Goal: Task Accomplishment & Management: Complete application form

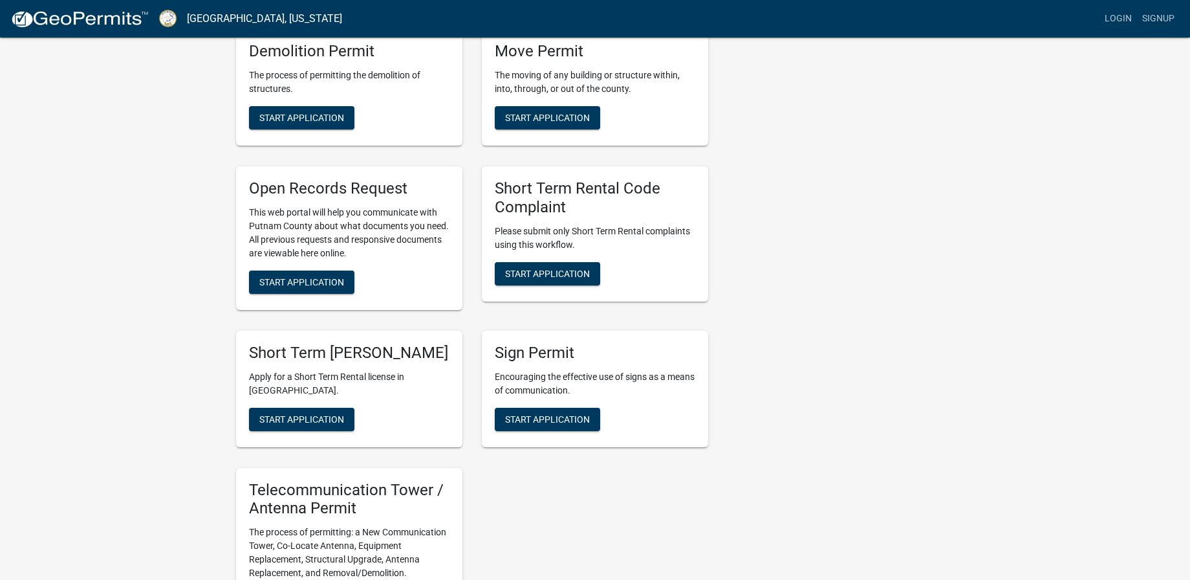
scroll to position [981, 0]
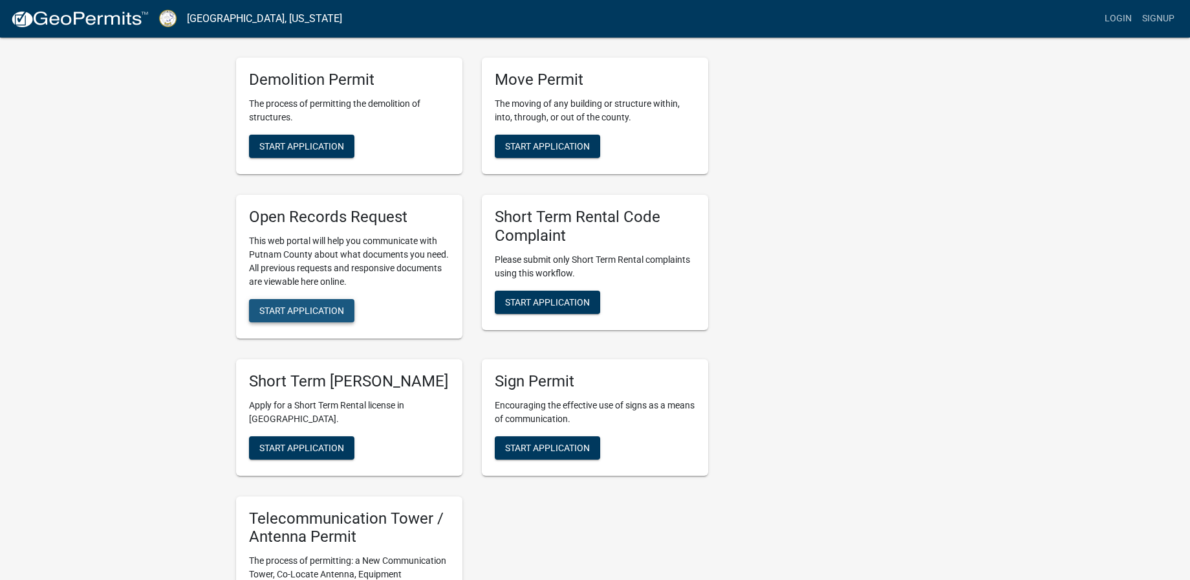
click at [283, 312] on span "Start Application" at bounding box center [301, 310] width 85 height 10
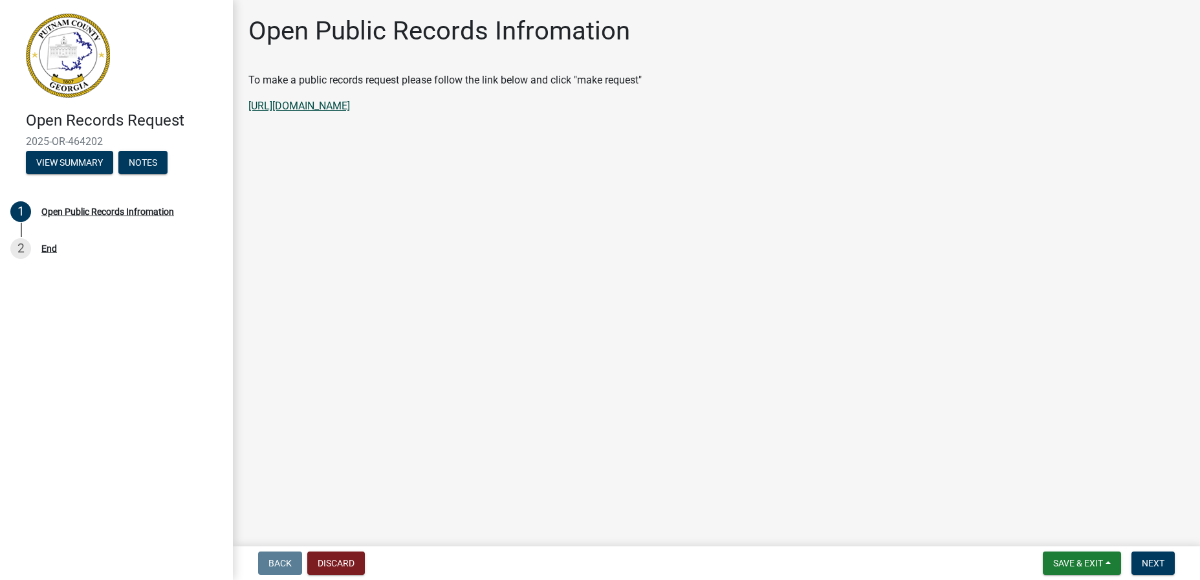
click at [350, 109] on link "[URL][DOMAIN_NAME]" at bounding box center [299, 106] width 102 height 12
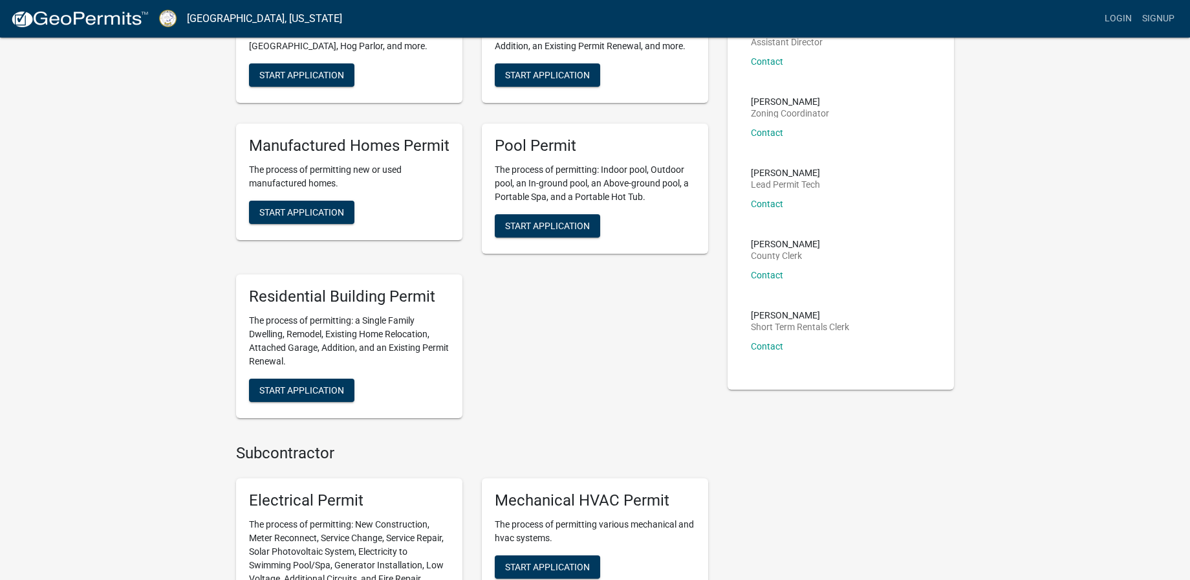
scroll to position [194, 0]
click at [325, 380] on div "Residential Building Permit The process of permitting: a Single Family Dwelling…" at bounding box center [349, 346] width 226 height 144
click at [327, 391] on span "Start Application" at bounding box center [301, 389] width 85 height 10
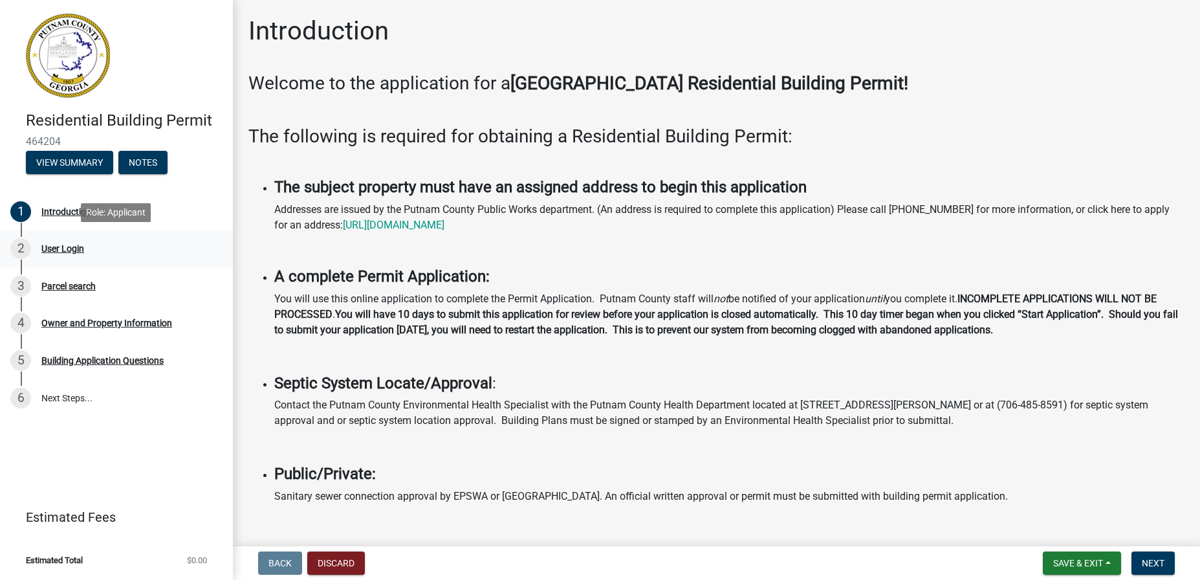
click at [56, 241] on div "2 User Login" at bounding box center [111, 248] width 202 height 21
click at [57, 245] on div "User Login" at bounding box center [62, 248] width 43 height 9
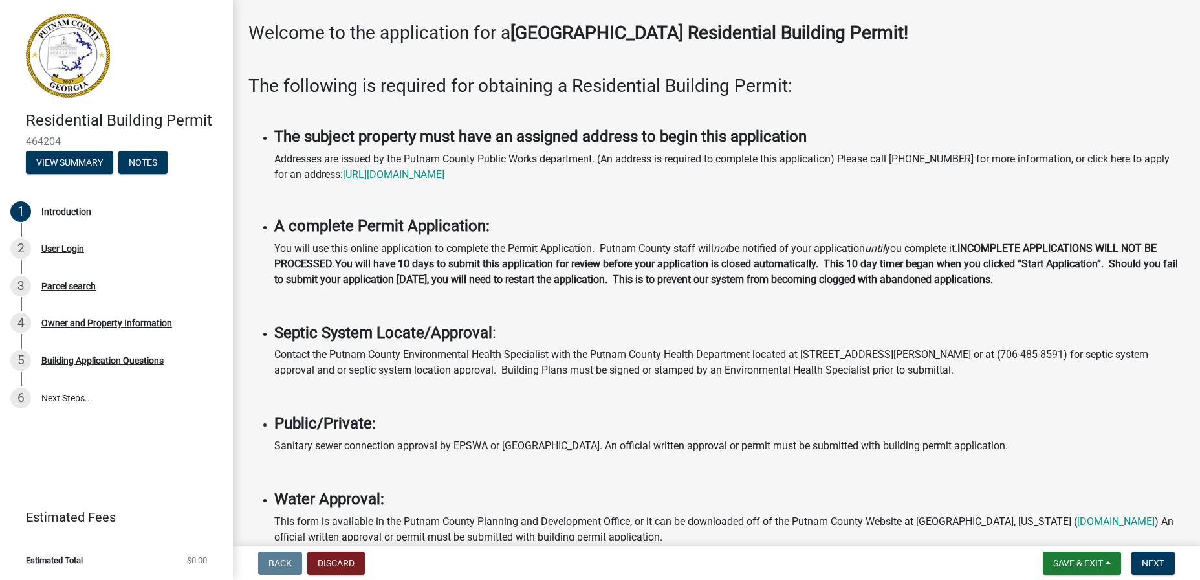
scroll to position [65, 0]
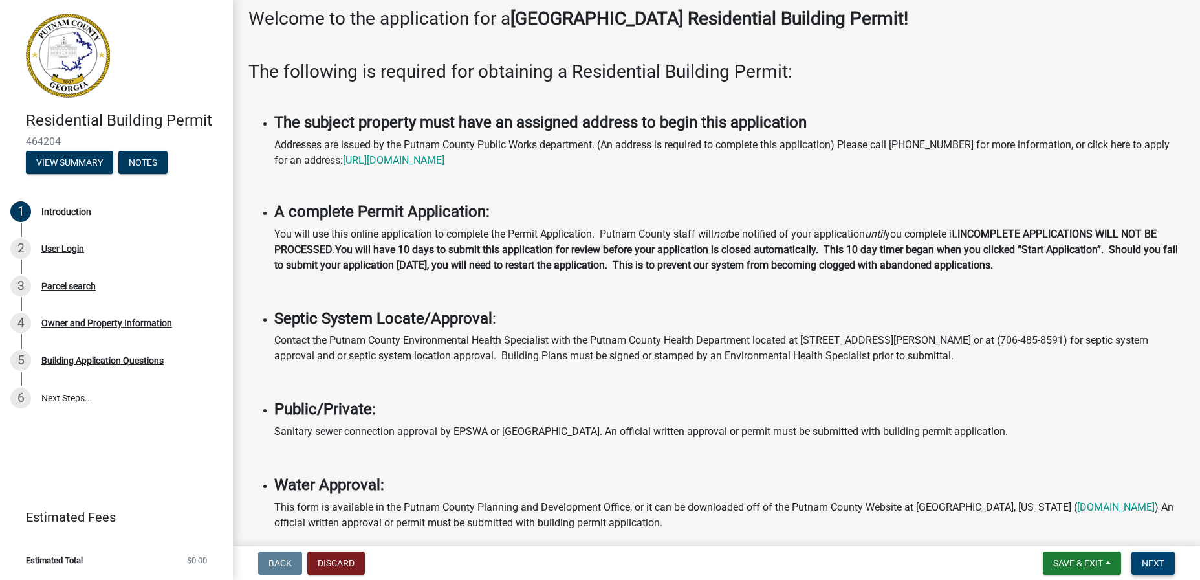
click at [1150, 562] on span "Next" at bounding box center [1153, 563] width 23 height 10
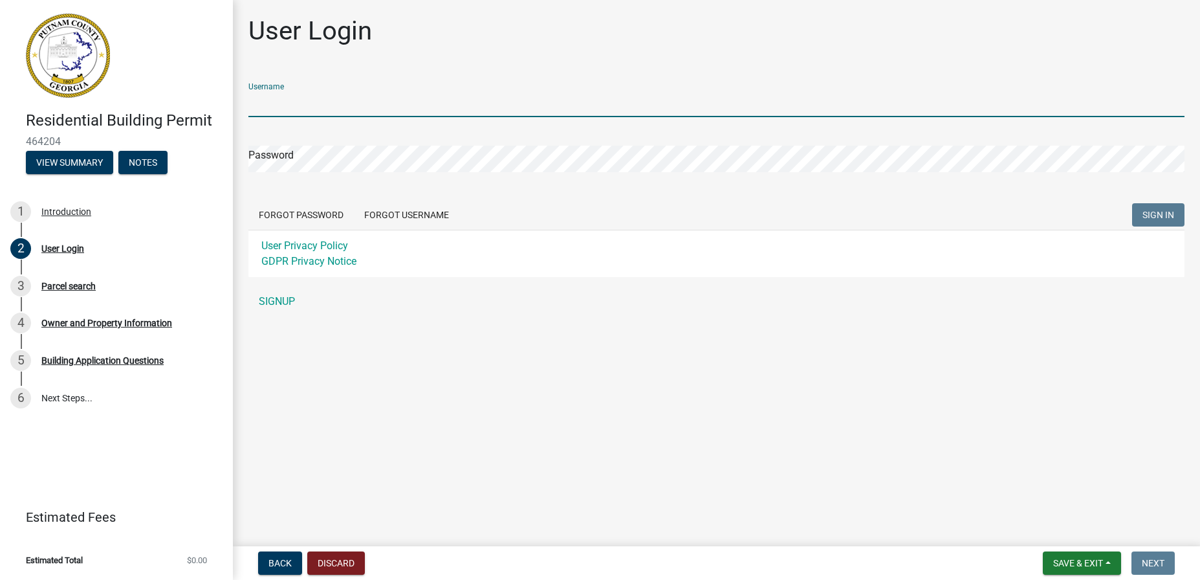
click at [274, 107] on input "Username" at bounding box center [716, 104] width 936 height 27
type input "Hogle"
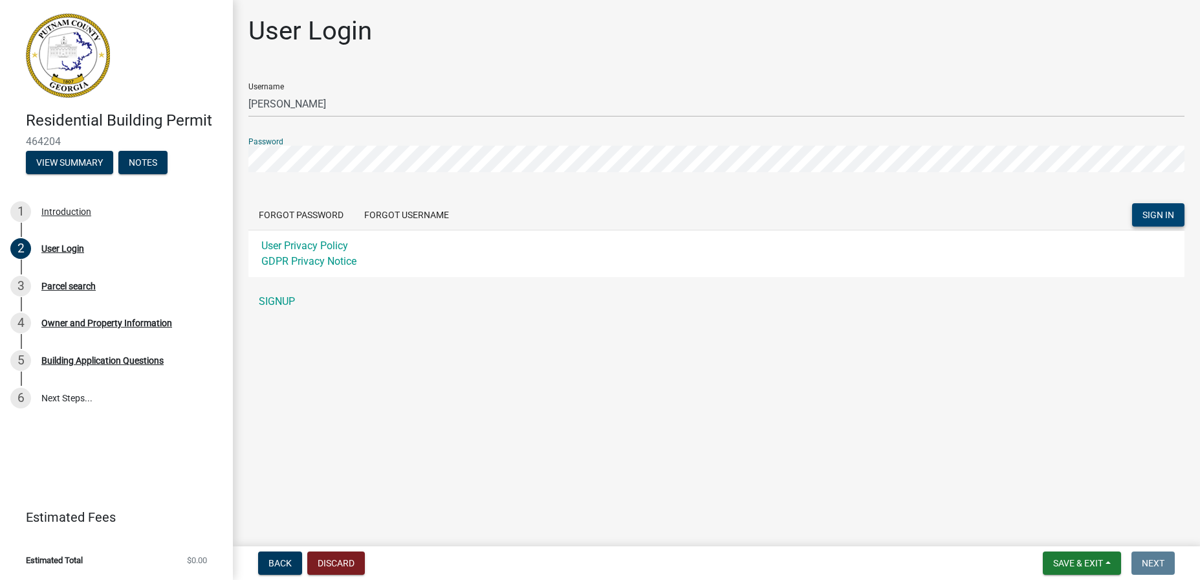
click at [1151, 219] on span "SIGN IN" at bounding box center [1159, 215] width 32 height 10
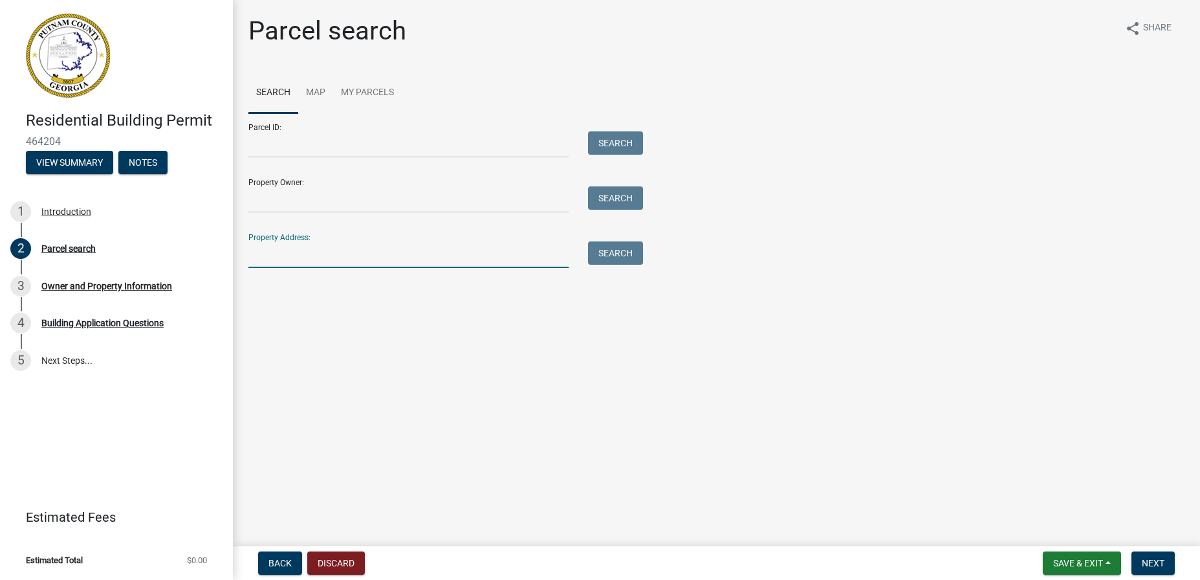
click at [267, 253] on input "Property Address:" at bounding box center [408, 254] width 320 height 27
type input "116 Myricks Road Eatonton, GA 31024"
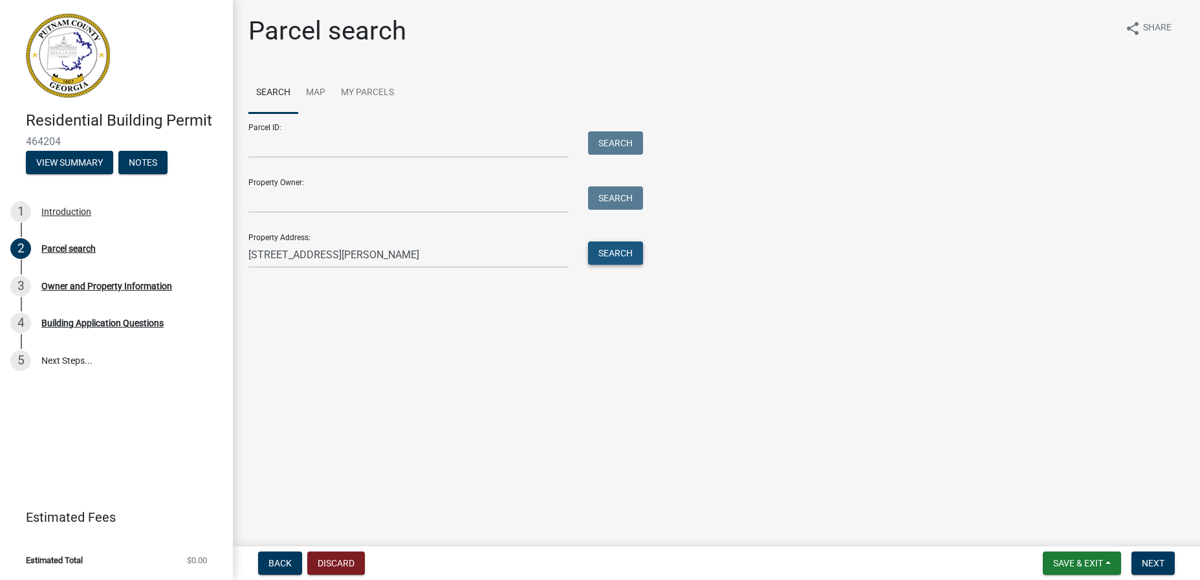
click at [617, 258] on button "Search" at bounding box center [615, 252] width 55 height 23
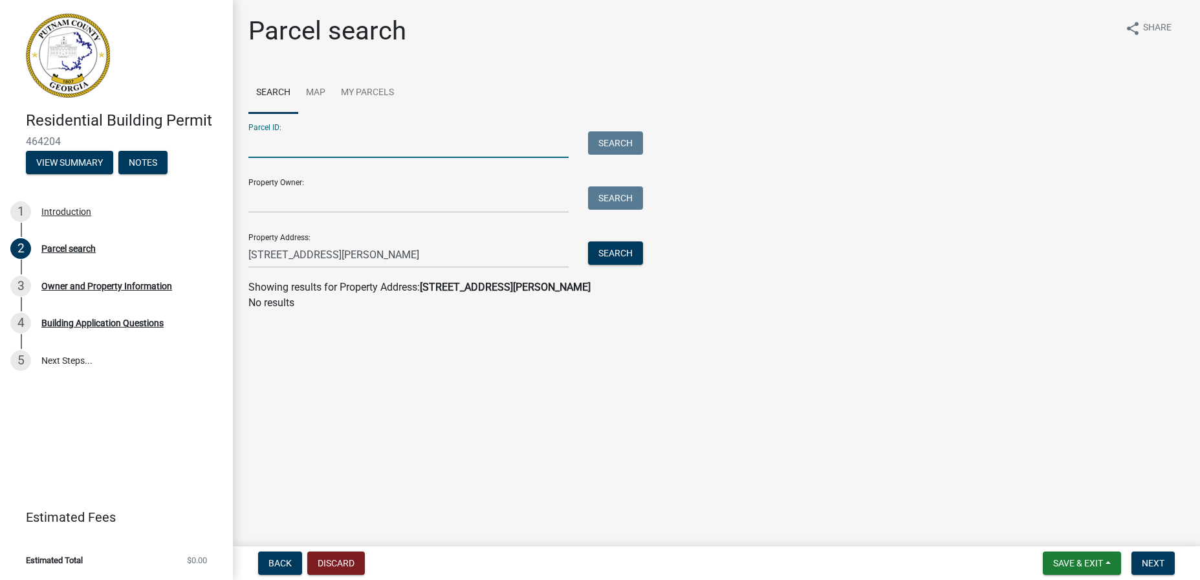
click at [289, 149] on input "Parcel ID:" at bounding box center [408, 144] width 320 height 27
type input "084D057"
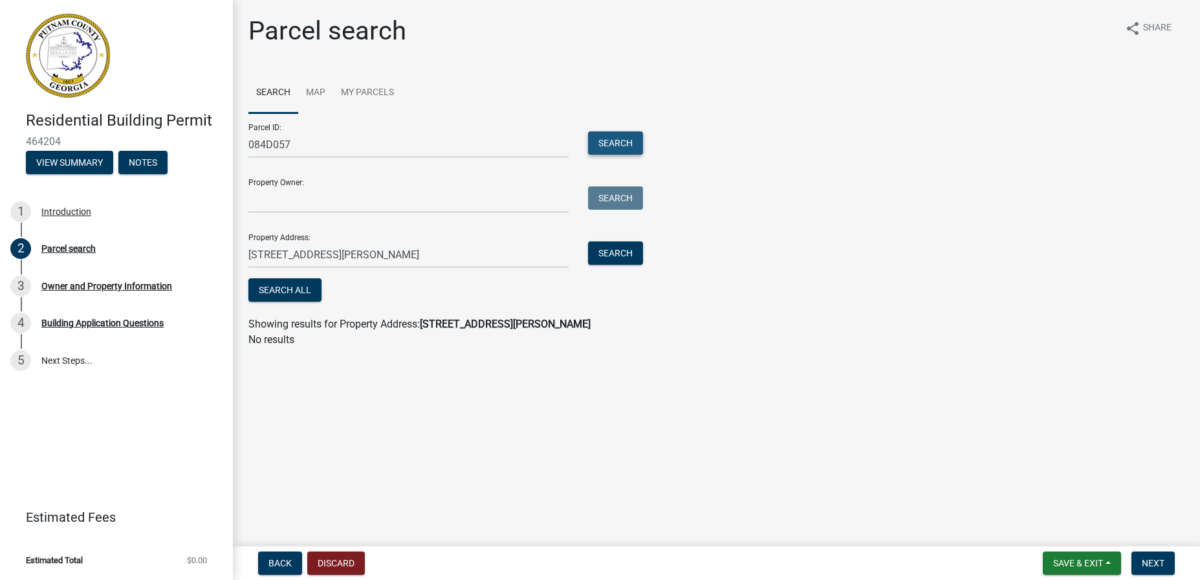
click at [603, 148] on button "Search" at bounding box center [615, 142] width 55 height 23
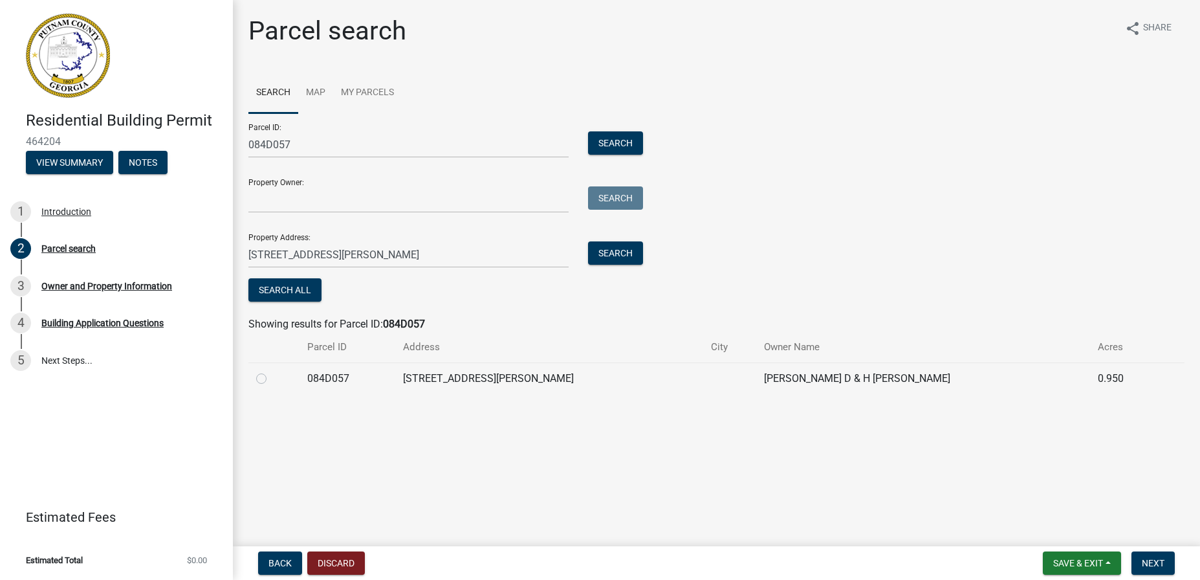
click at [272, 371] on label at bounding box center [272, 371] width 0 height 0
click at [272, 379] on input "radio" at bounding box center [276, 375] width 8 height 8
radio input "true"
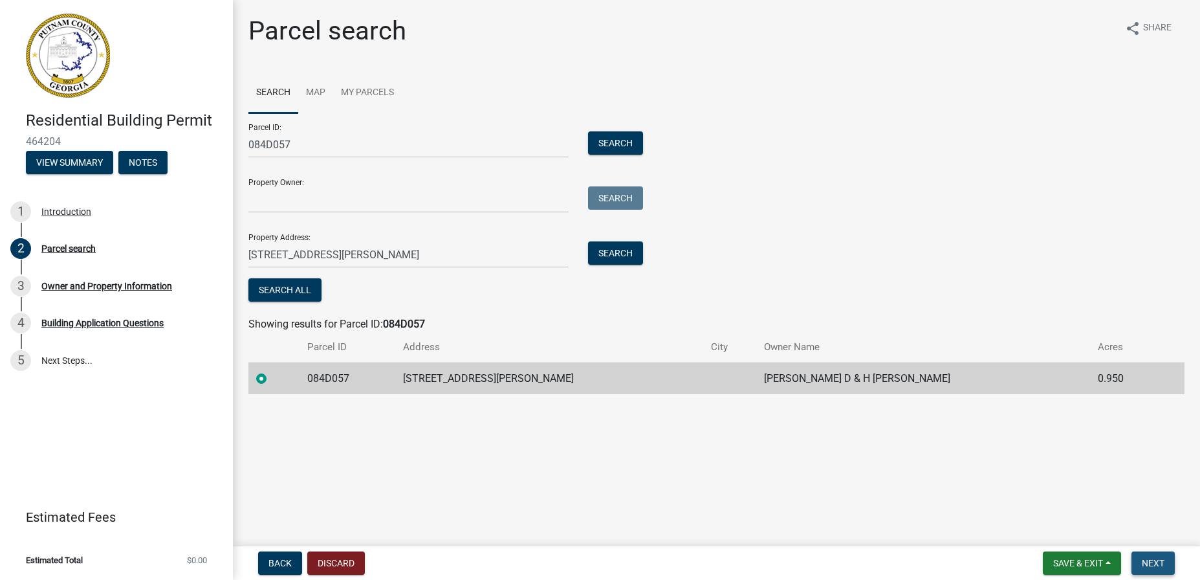
click at [1154, 561] on span "Next" at bounding box center [1153, 563] width 23 height 10
click at [1145, 559] on span "Next" at bounding box center [1153, 563] width 23 height 10
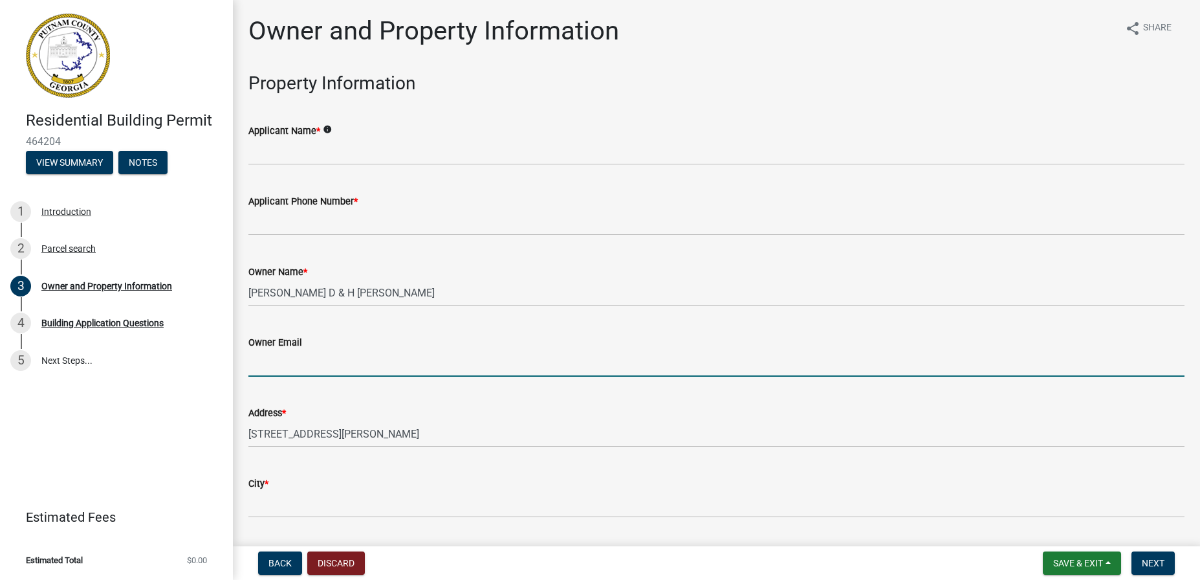
click at [285, 364] on input "Owner Email" at bounding box center [716, 363] width 936 height 27
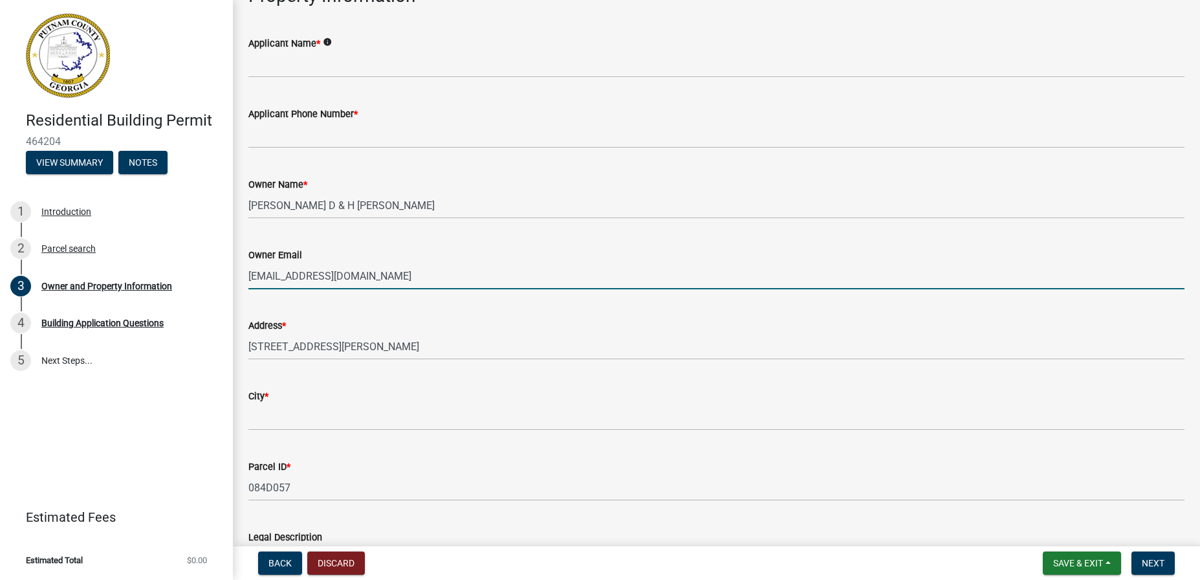
scroll to position [194, 0]
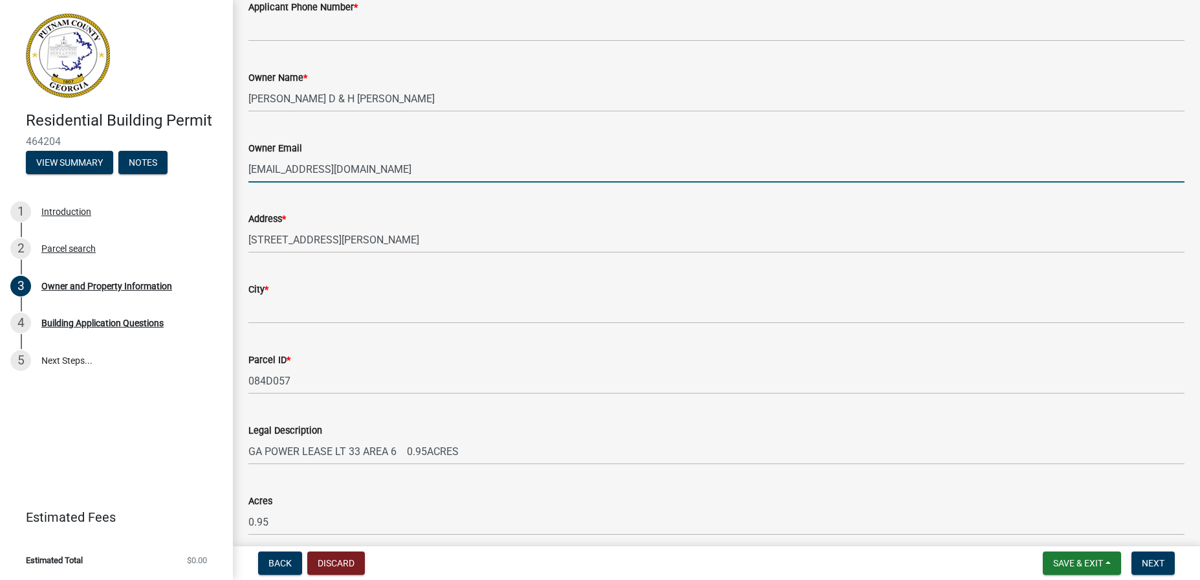
type input "xsinc2@aol.com"
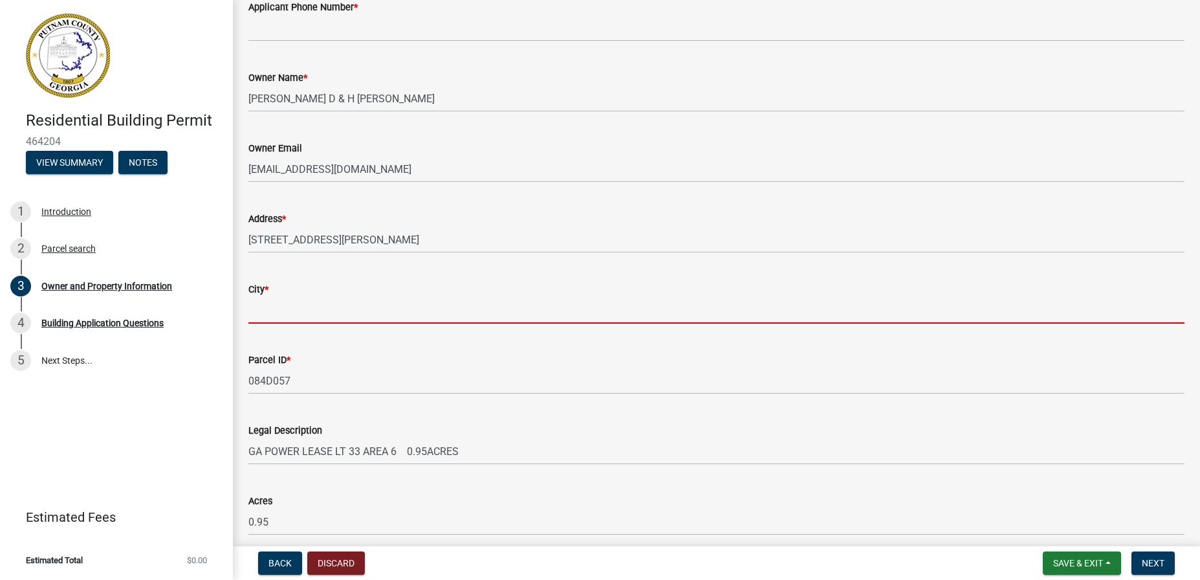
click at [268, 310] on input "City *" at bounding box center [716, 310] width 936 height 27
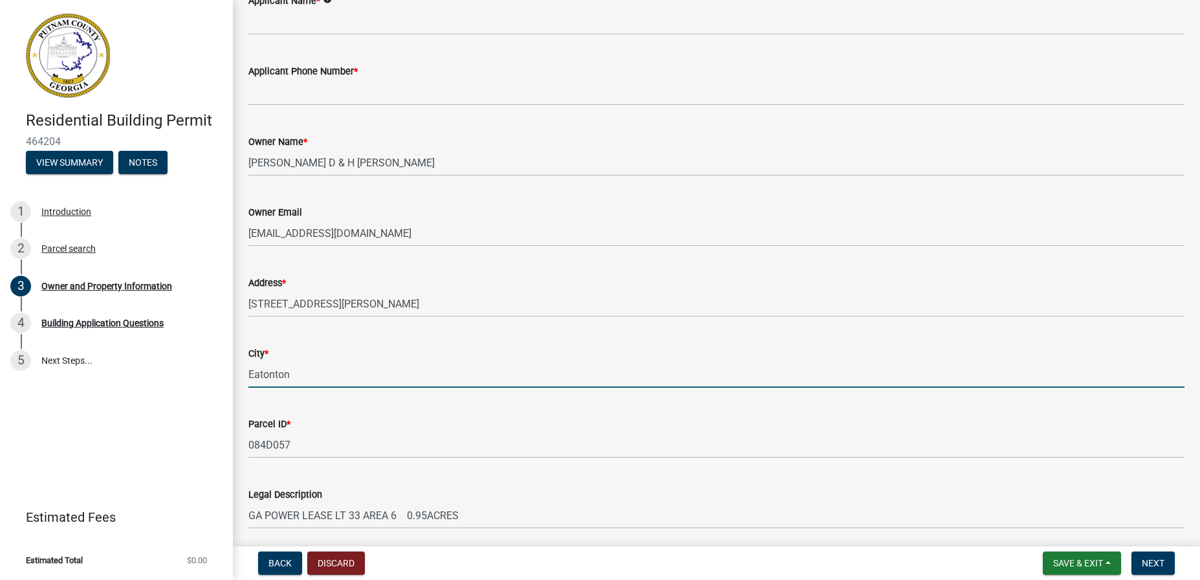
scroll to position [129, 0]
type input "Eatonton"
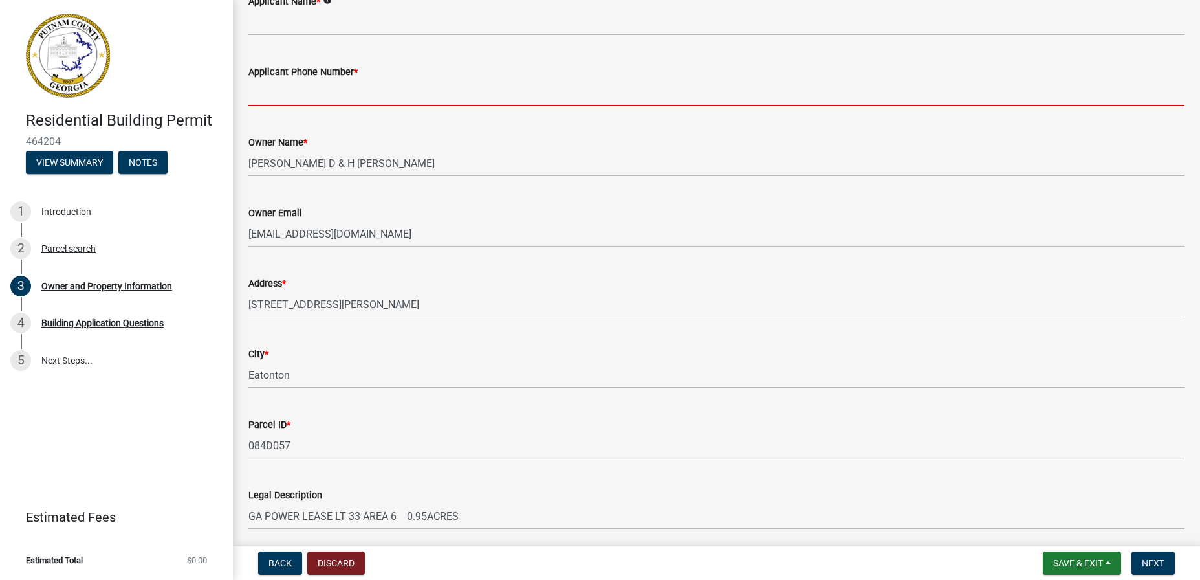
click at [294, 99] on input "Applicant Phone Number *" at bounding box center [716, 93] width 936 height 27
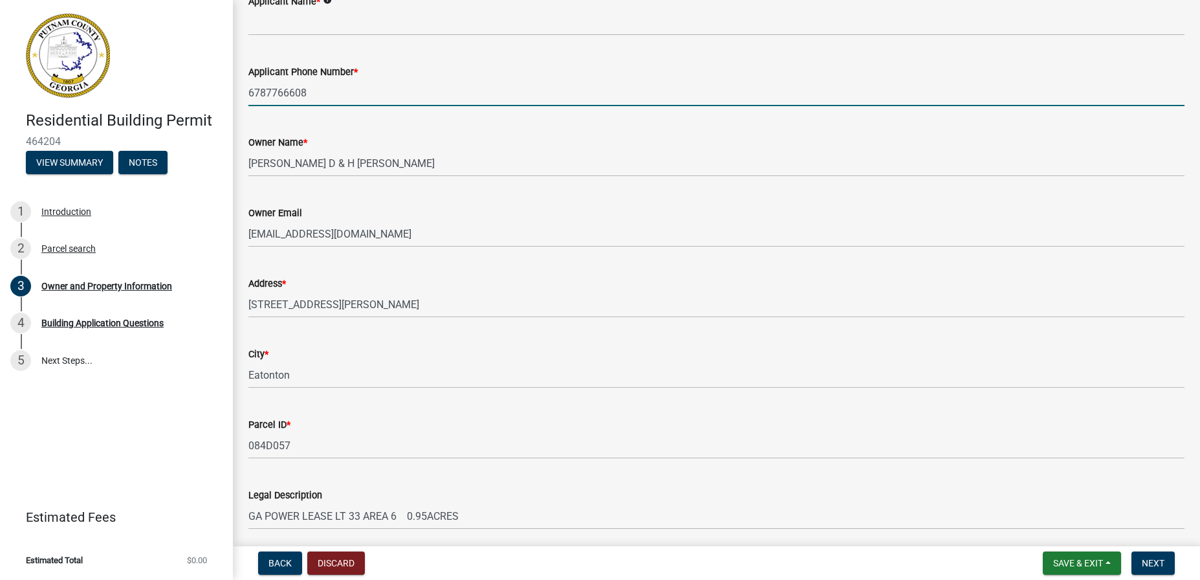
scroll to position [0, 0]
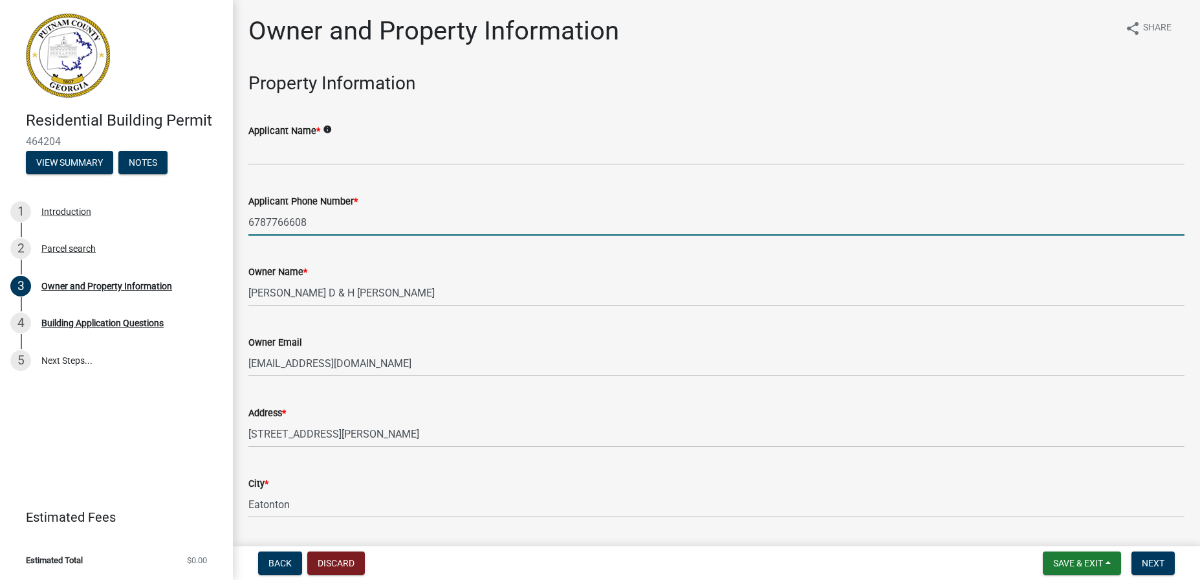
type input "6787766608"
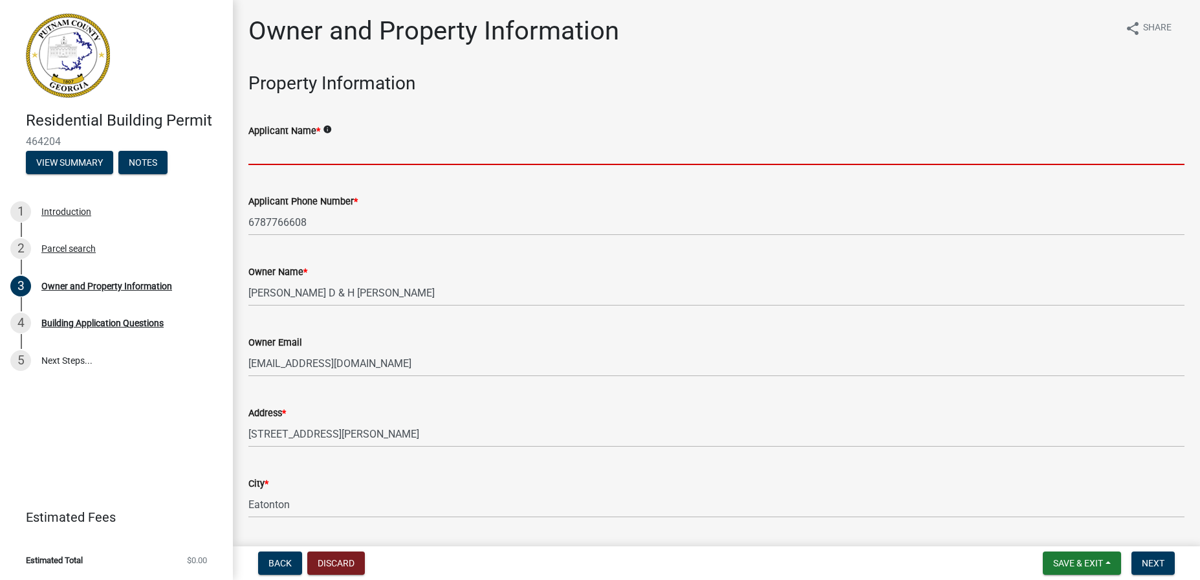
click at [267, 155] on input "Applicant Name *" at bounding box center [716, 151] width 936 height 27
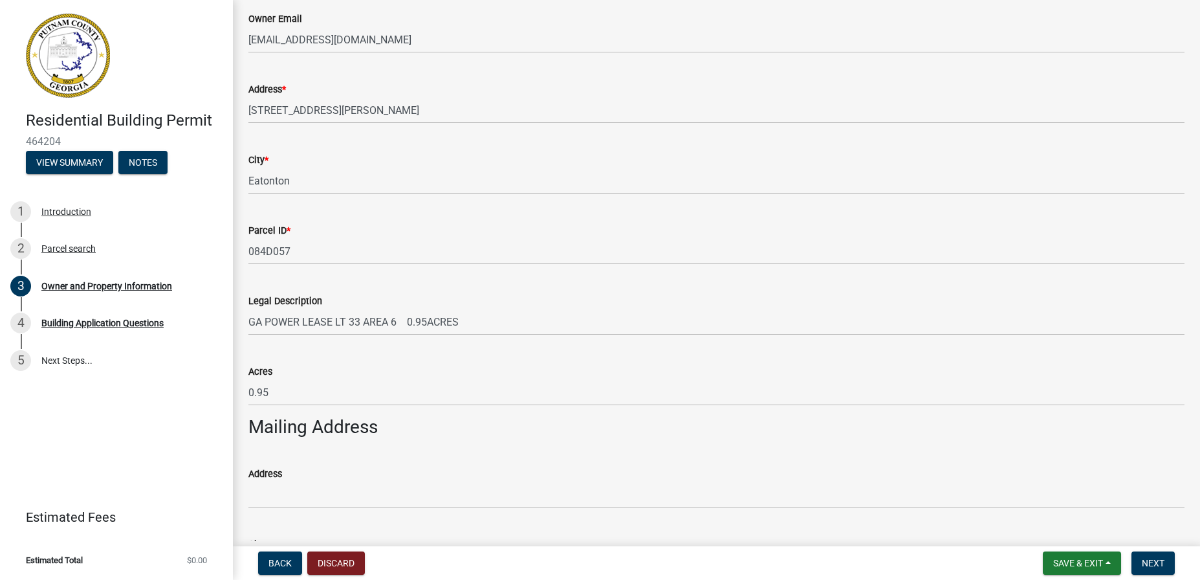
scroll to position [388, 0]
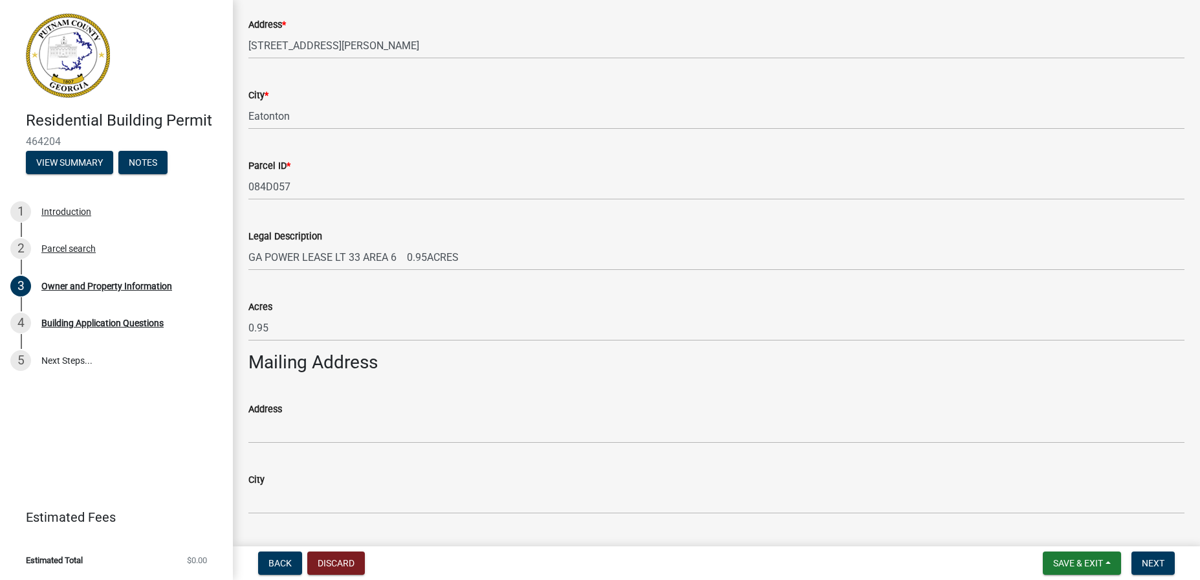
type input "Lance Ogle"
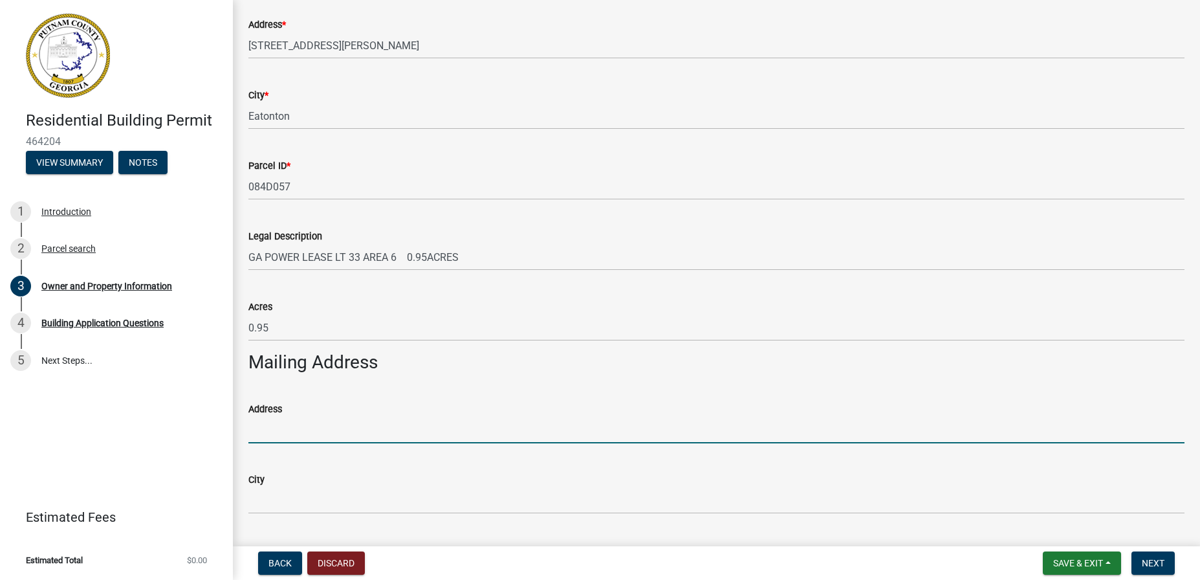
click at [268, 418] on input "Address" at bounding box center [716, 430] width 936 height 27
type input "116 Myricks Road"
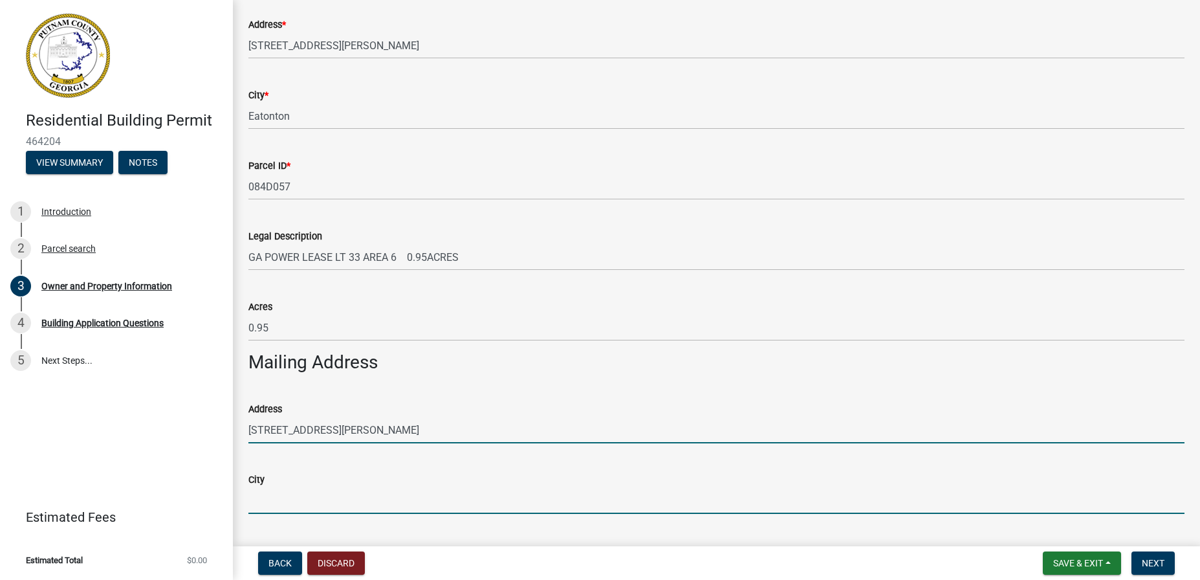
type input "Eatonton"
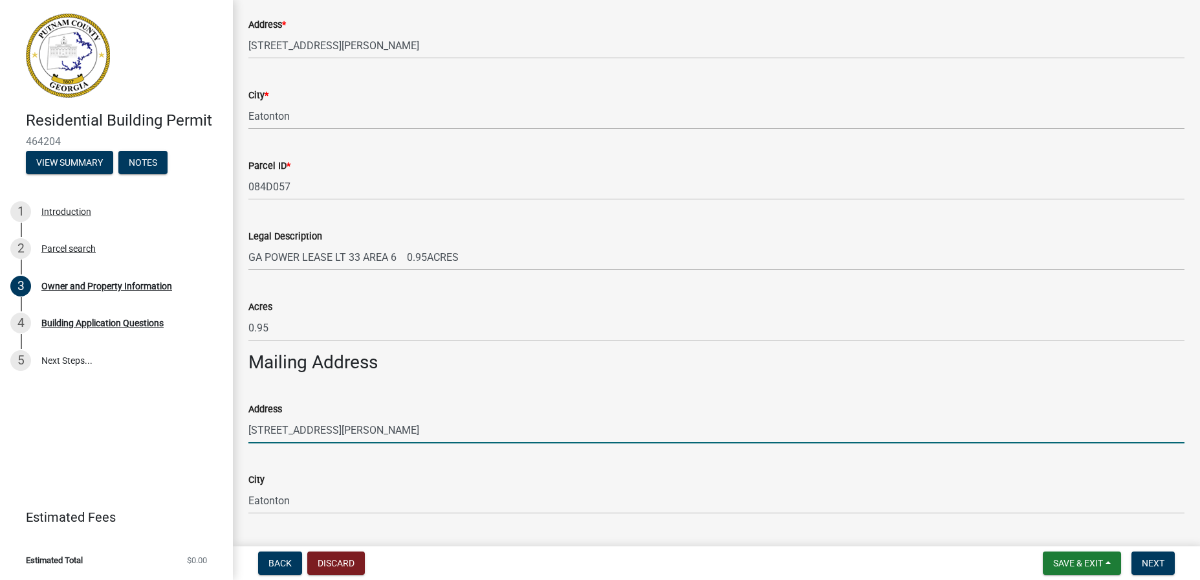
type input "GA"
type input "31024"
type input "PENNI OGLE"
type input "6787764931"
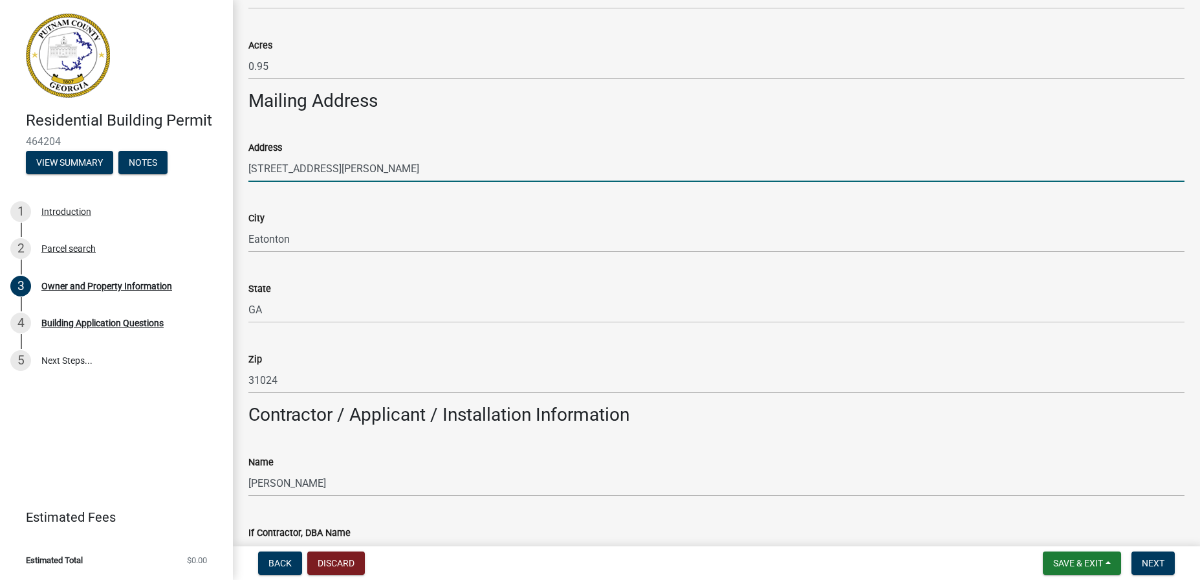
scroll to position [776, 0]
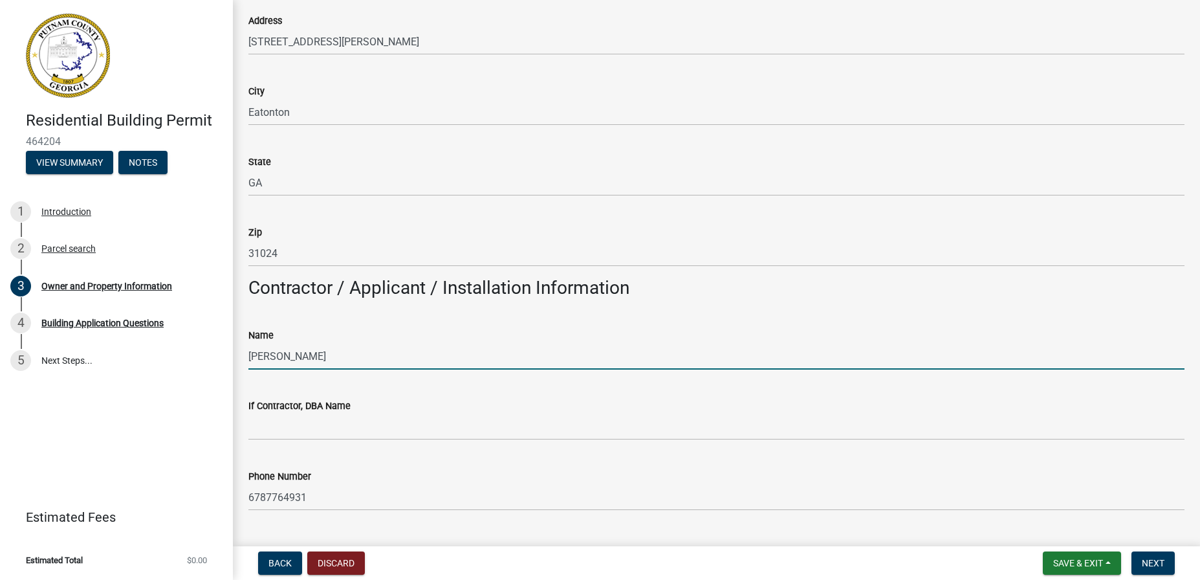
click at [285, 361] on input "PENNI OGLE" at bounding box center [716, 356] width 936 height 27
click at [281, 358] on input "PENNI OGLE" at bounding box center [716, 356] width 936 height 27
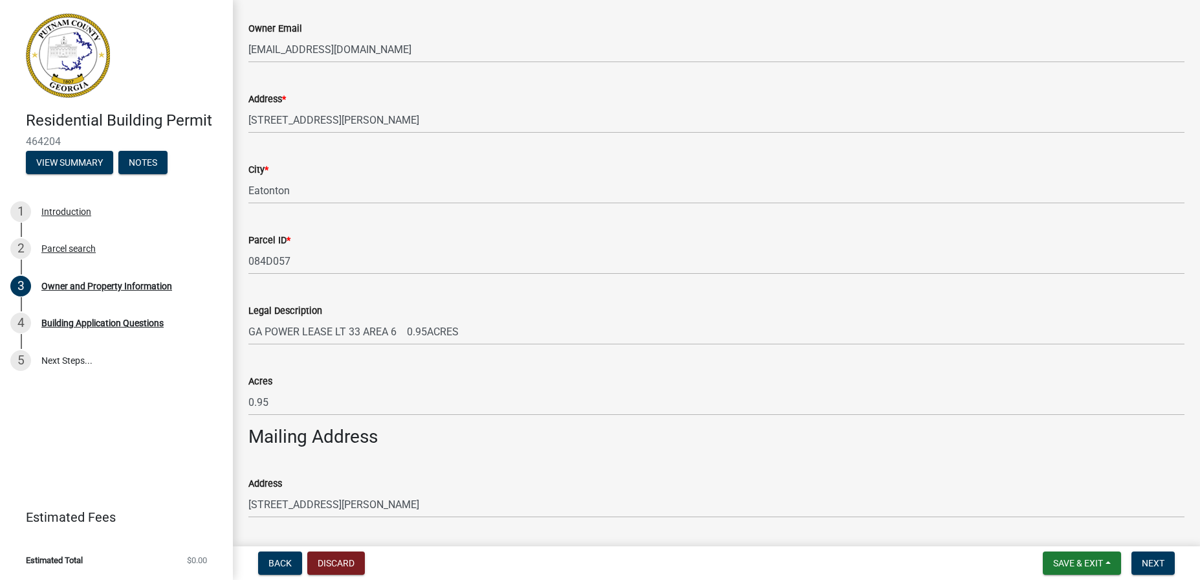
scroll to position [323, 0]
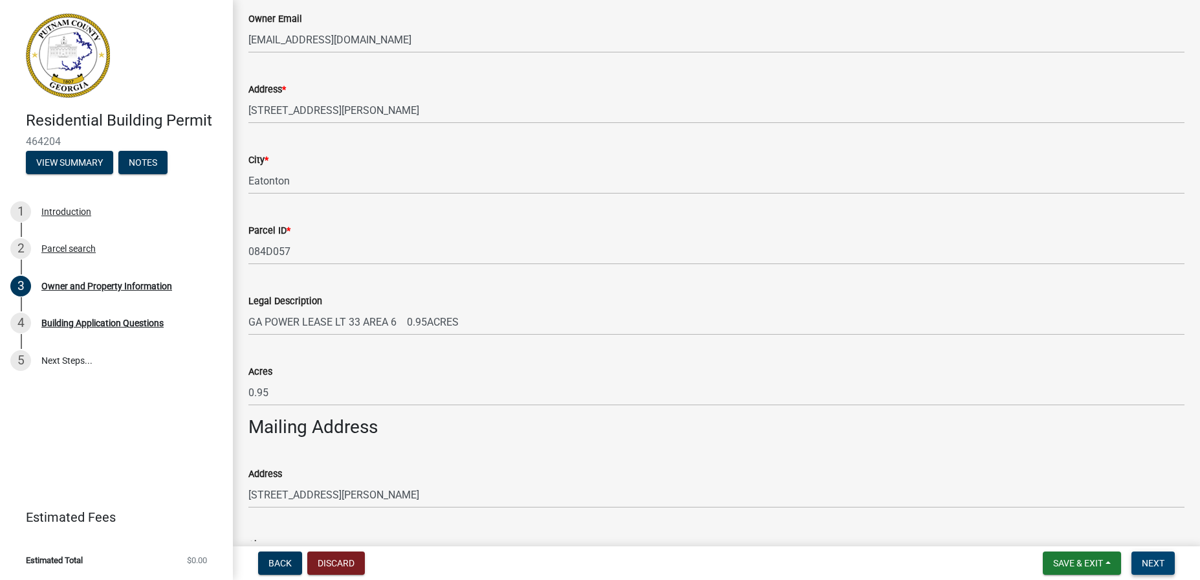
type input "LANCE OGLE"
click at [1163, 560] on span "Next" at bounding box center [1153, 563] width 23 height 10
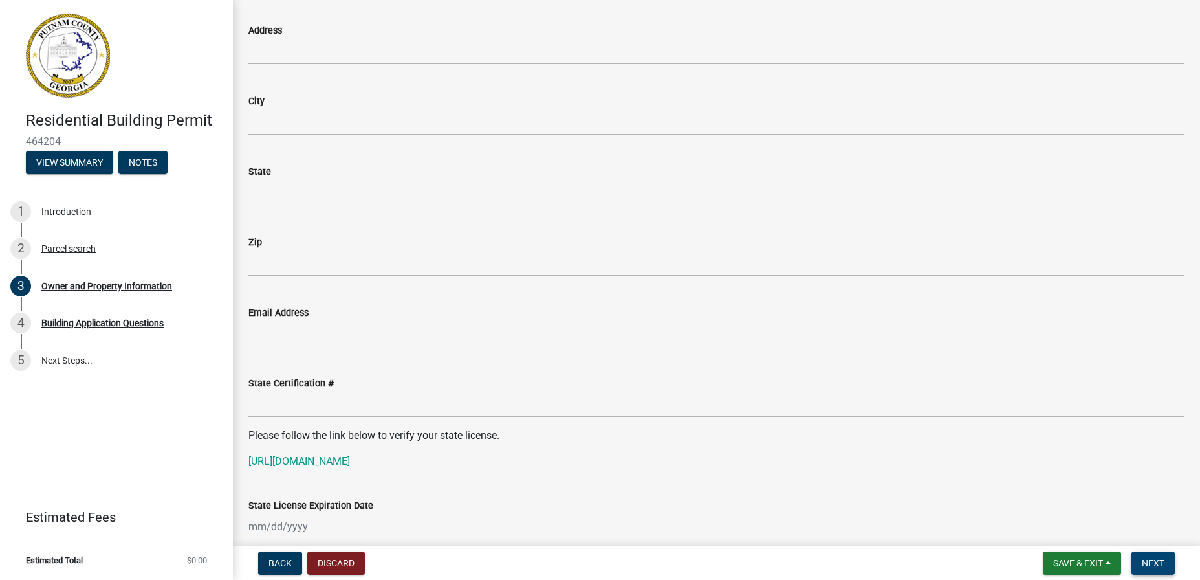
scroll to position [1294, 0]
click at [318, 566] on button "Discard" at bounding box center [336, 562] width 58 height 23
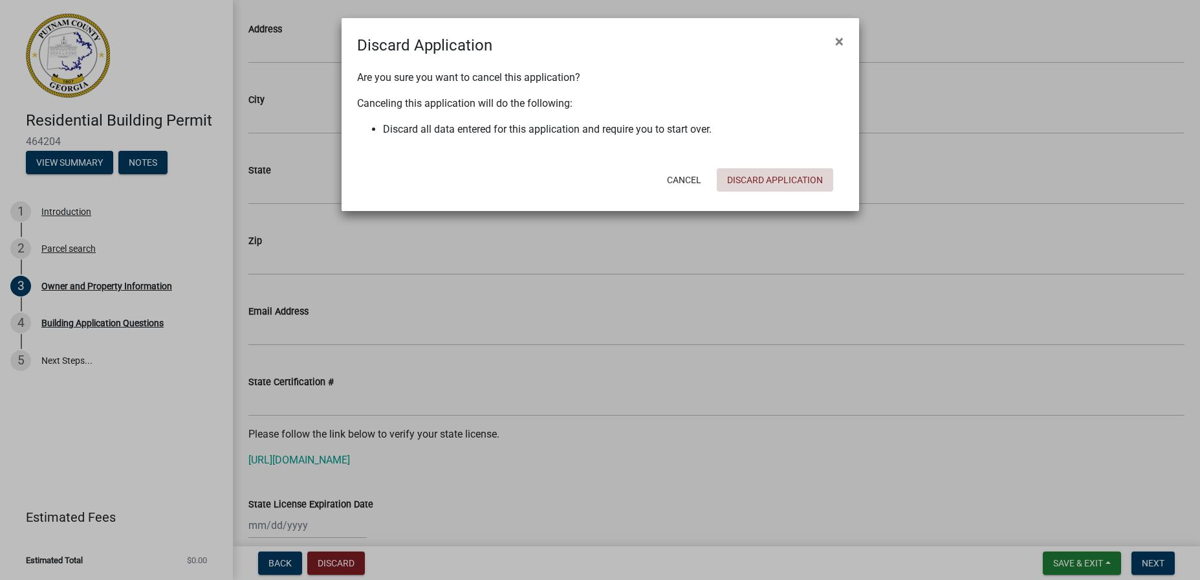
click at [797, 188] on button "Discard Application" at bounding box center [775, 179] width 116 height 23
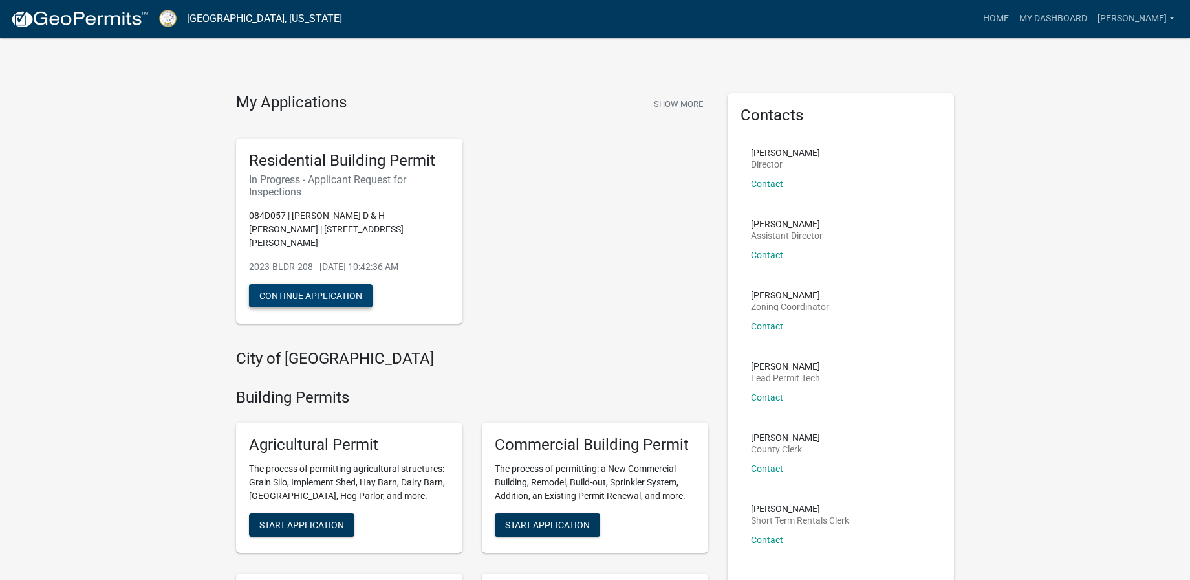
click at [308, 287] on button "Continue Application" at bounding box center [311, 295] width 124 height 23
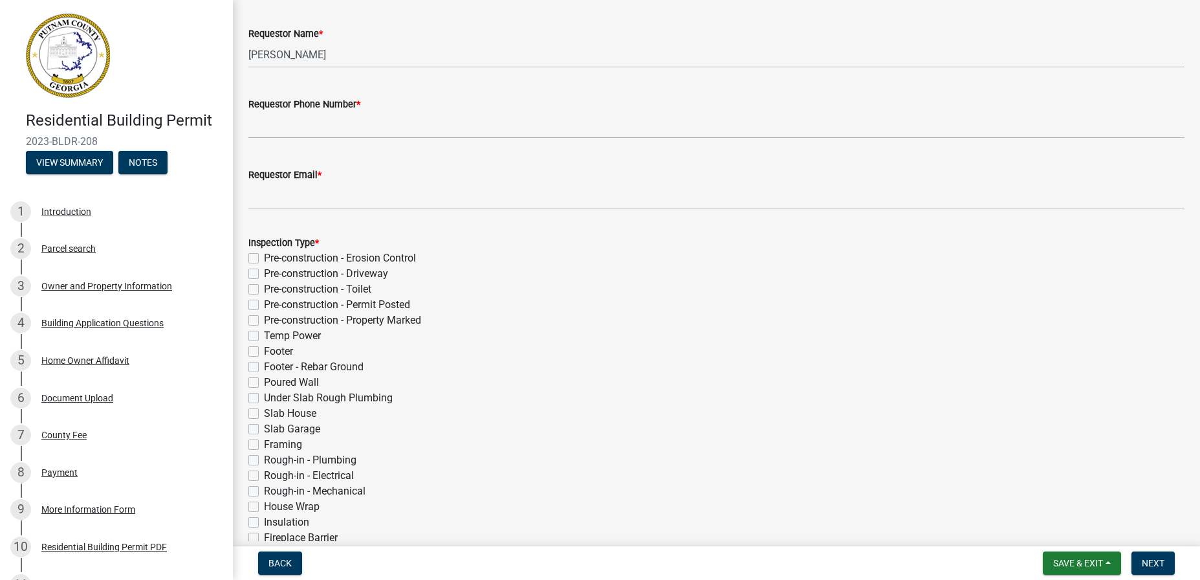
scroll to position [129, 0]
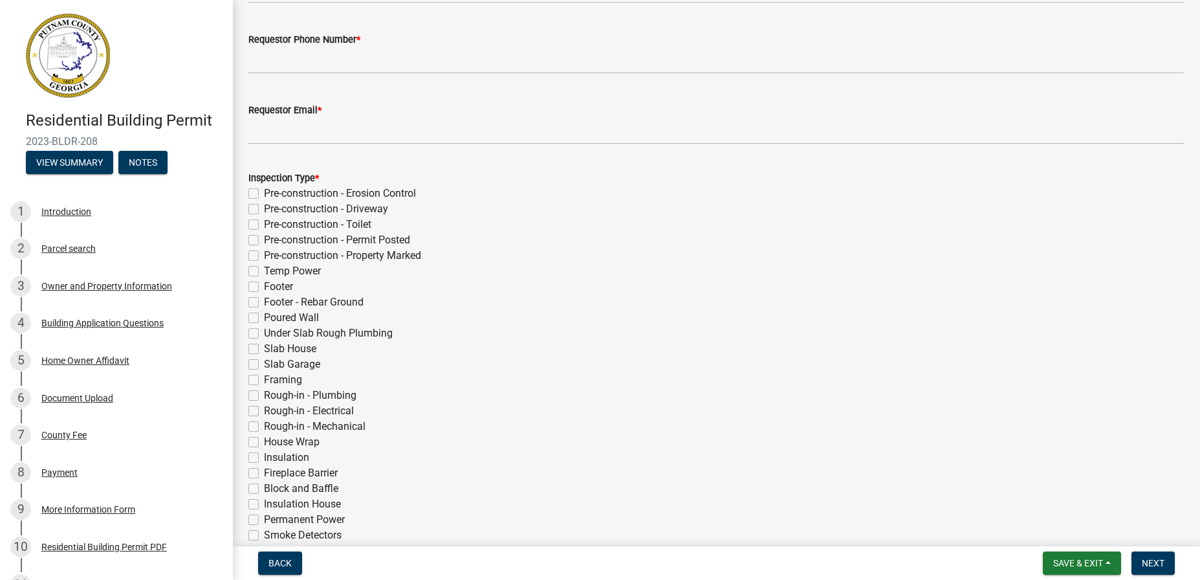
click at [264, 459] on label "Insulation" at bounding box center [286, 458] width 45 height 16
click at [264, 458] on input "Insulation" at bounding box center [268, 454] width 8 height 8
checkbox input "true"
checkbox input "false"
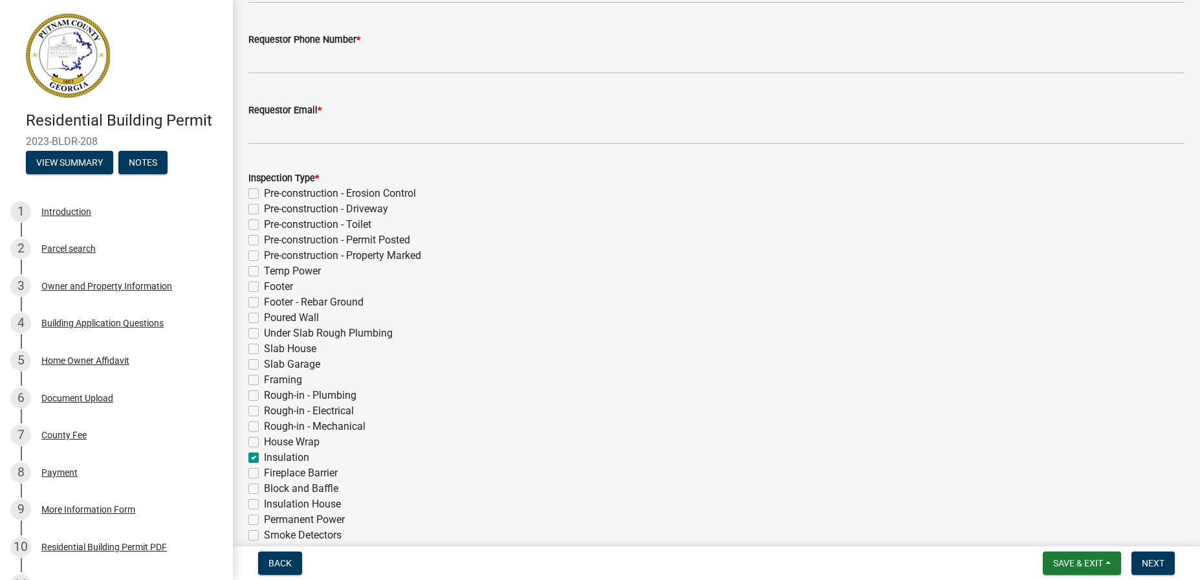
checkbox input "false"
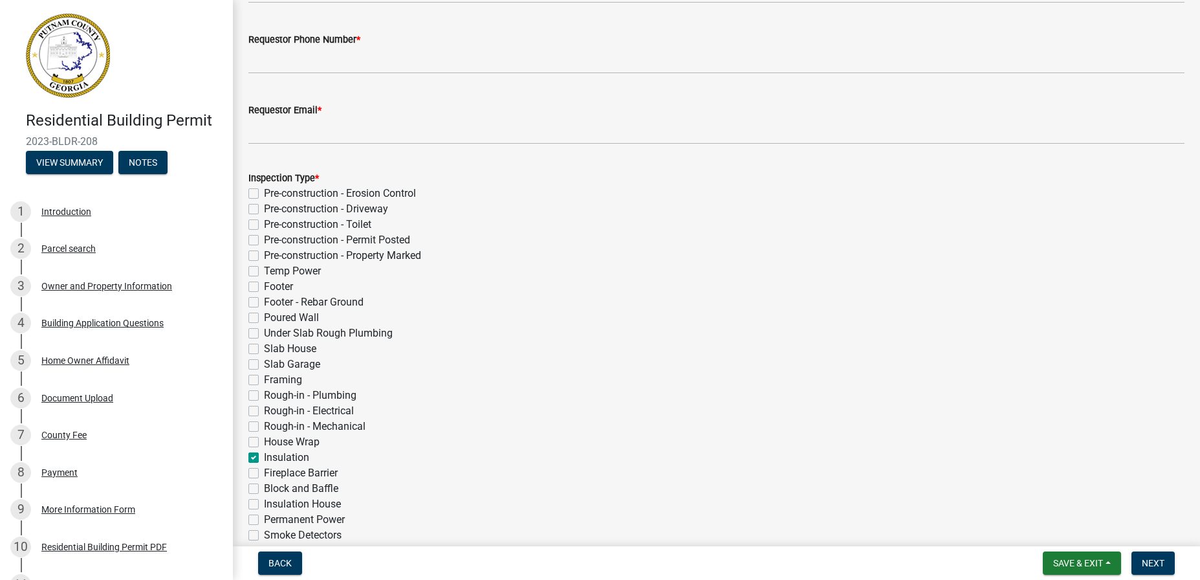
checkbox input "false"
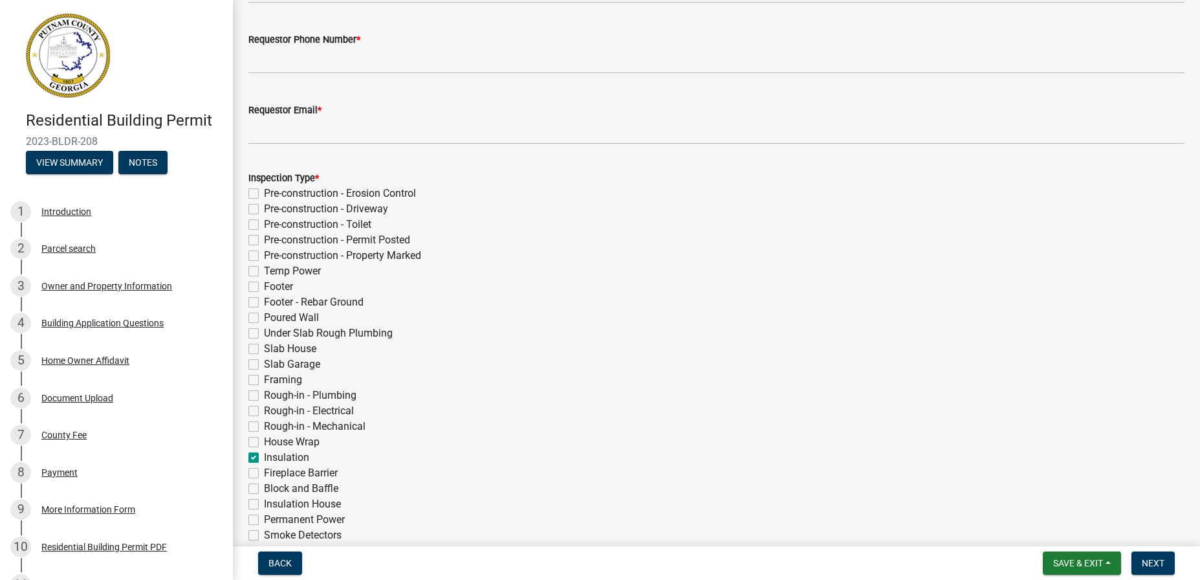
checkbox input "false"
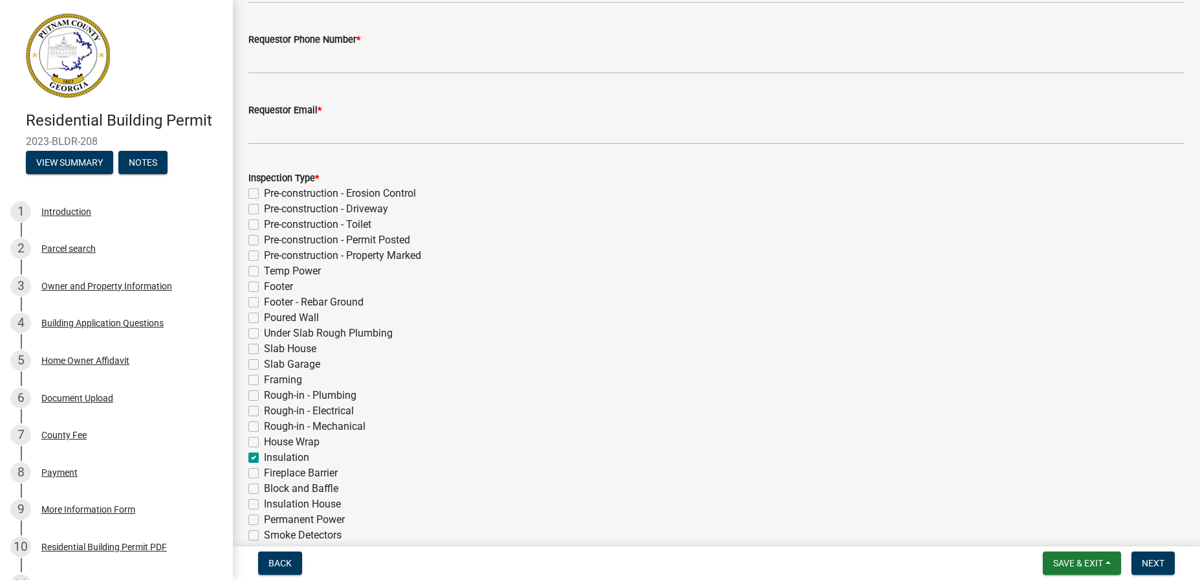
checkbox input "true"
checkbox input "false"
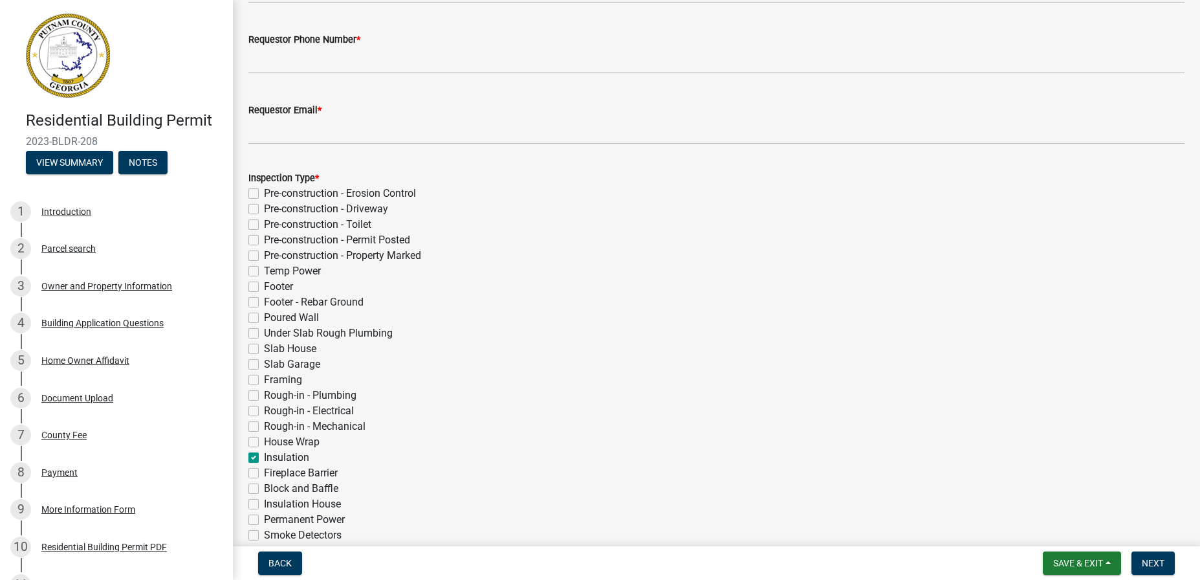
checkbox input "false"
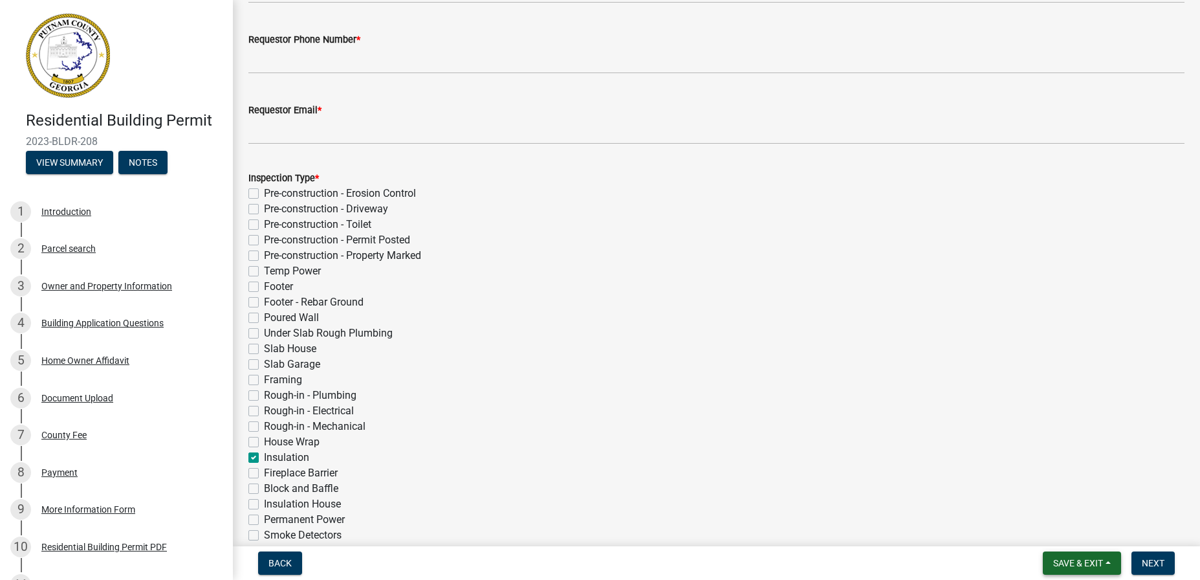
click at [1080, 562] on span "Save & Exit" at bounding box center [1078, 563] width 50 height 10
click at [1045, 501] on button "Save" at bounding box center [1070, 498] width 104 height 31
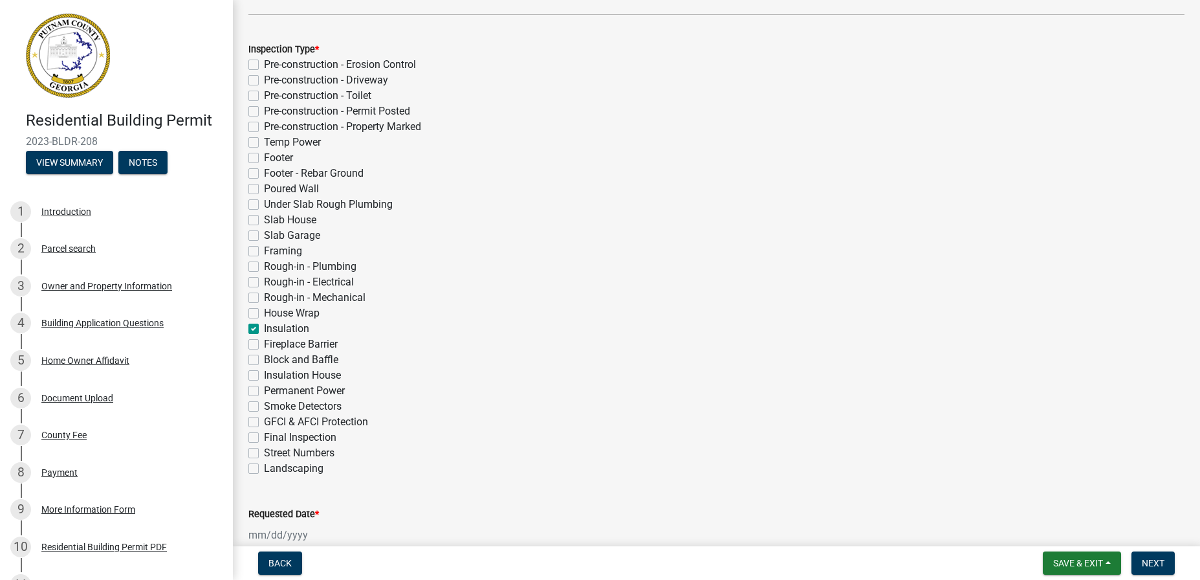
scroll to position [259, 0]
click at [279, 536] on div at bounding box center [307, 534] width 118 height 27
select select "8"
select select "2025"
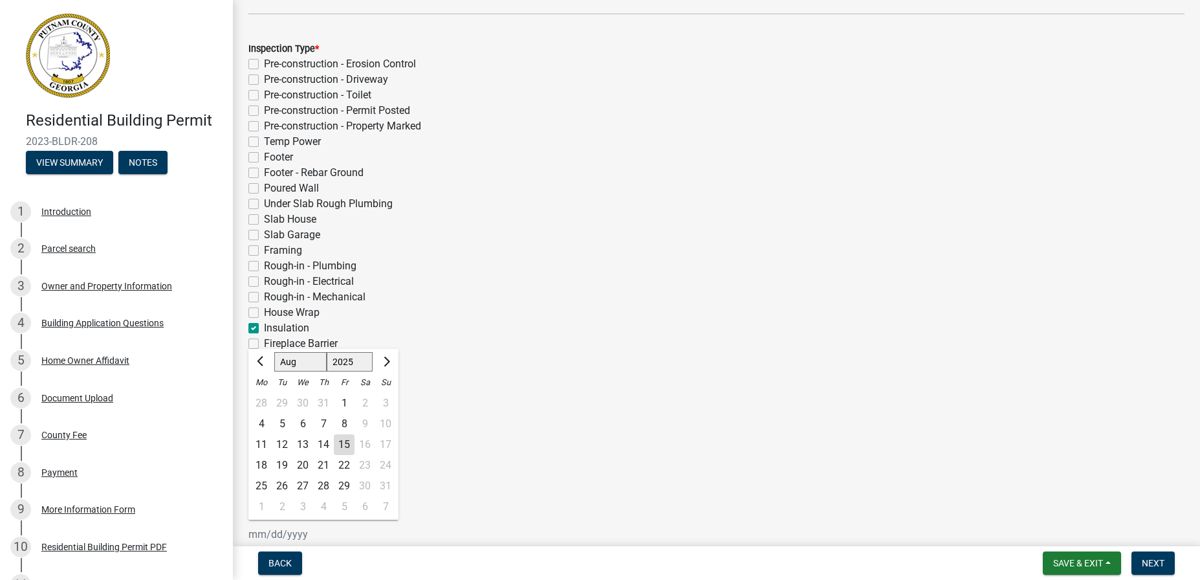
click at [283, 464] on div "19" at bounding box center [282, 465] width 21 height 21
type input "08/19/2025"
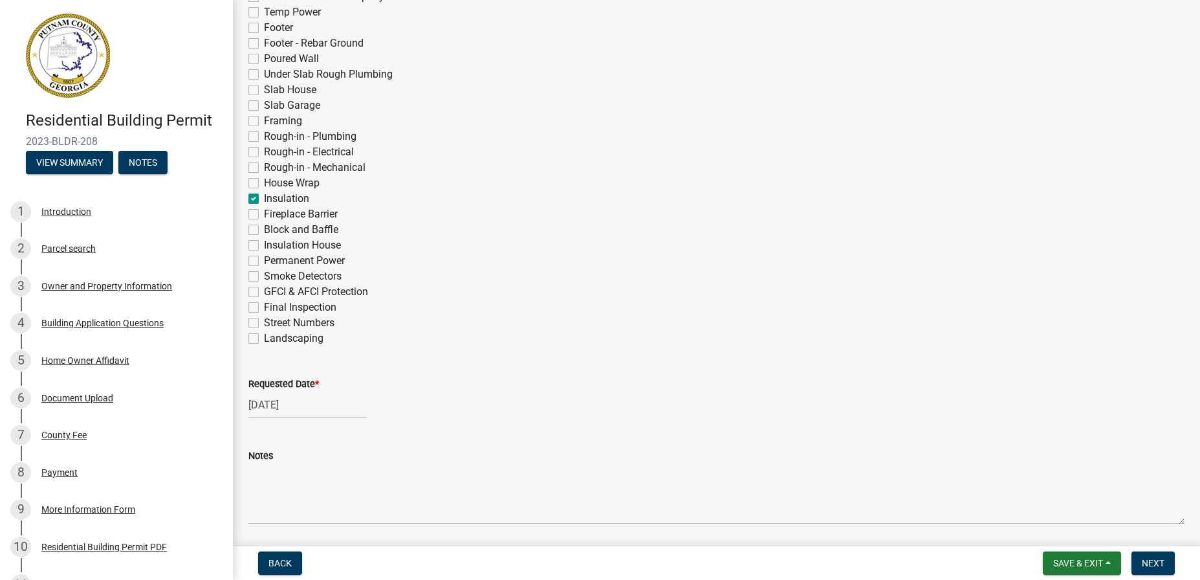
scroll to position [323, 0]
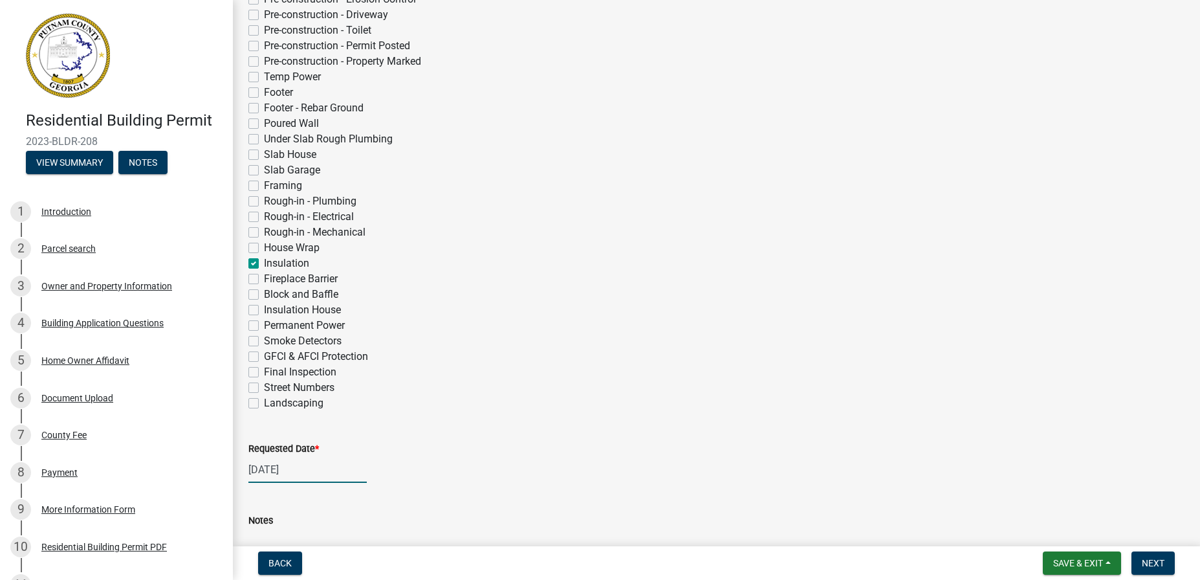
click at [298, 472] on div "08/19/2025" at bounding box center [307, 469] width 118 height 27
select select "8"
select select "2025"
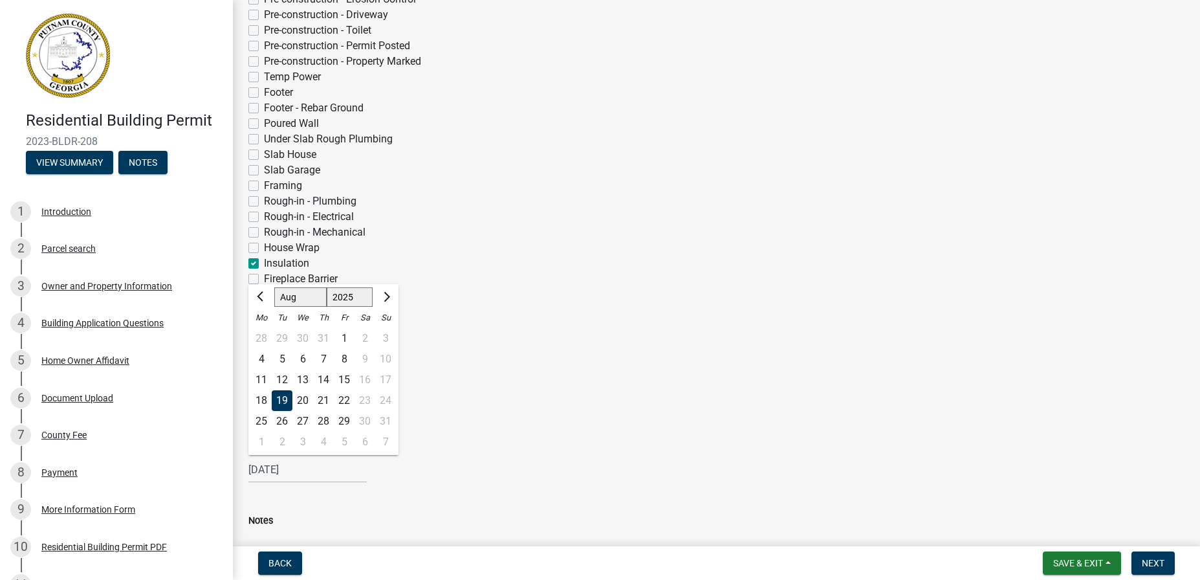
click at [345, 379] on div "15" at bounding box center [344, 379] width 21 height 21
type input "08/15/2025"
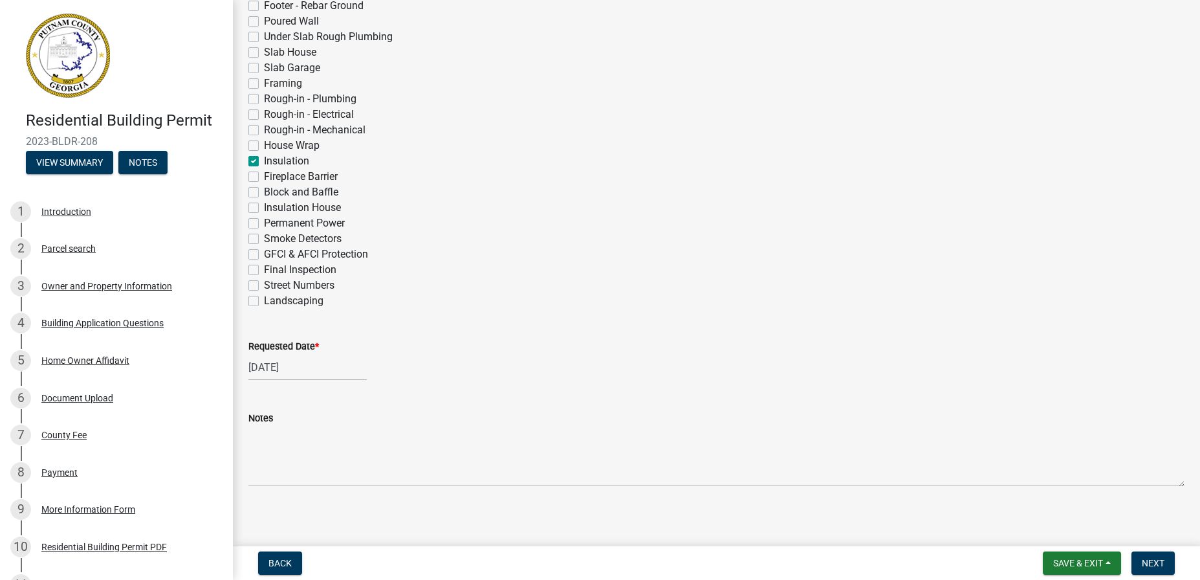
scroll to position [432, 0]
click at [289, 355] on div "08/15/2025" at bounding box center [307, 360] width 118 height 27
select select "8"
select select "2025"
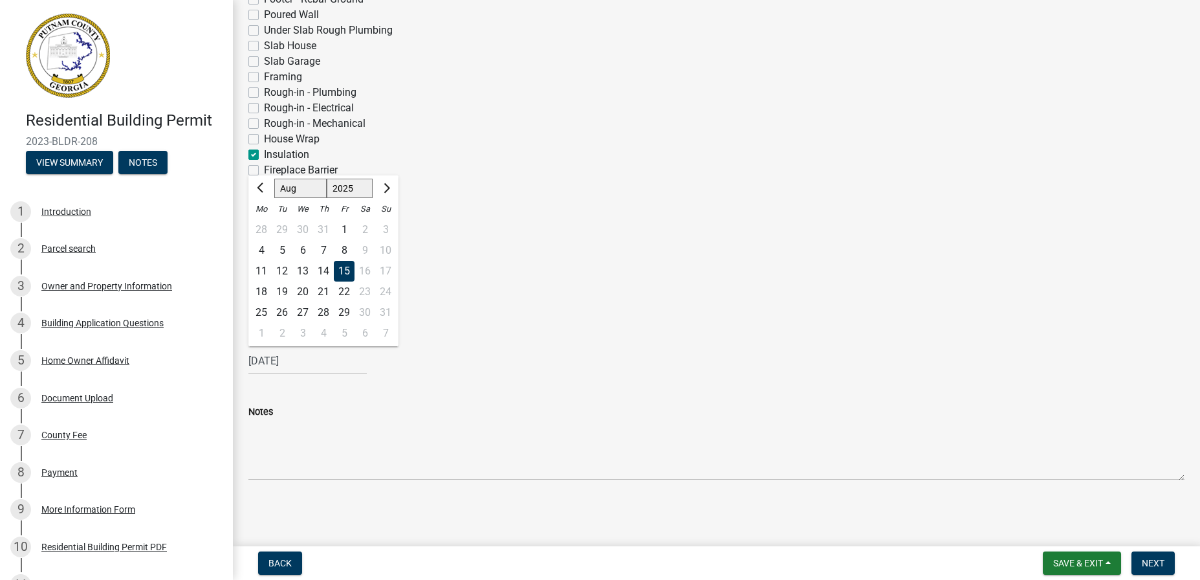
click at [281, 290] on div "19" at bounding box center [282, 291] width 21 height 21
type input "08/19/2025"
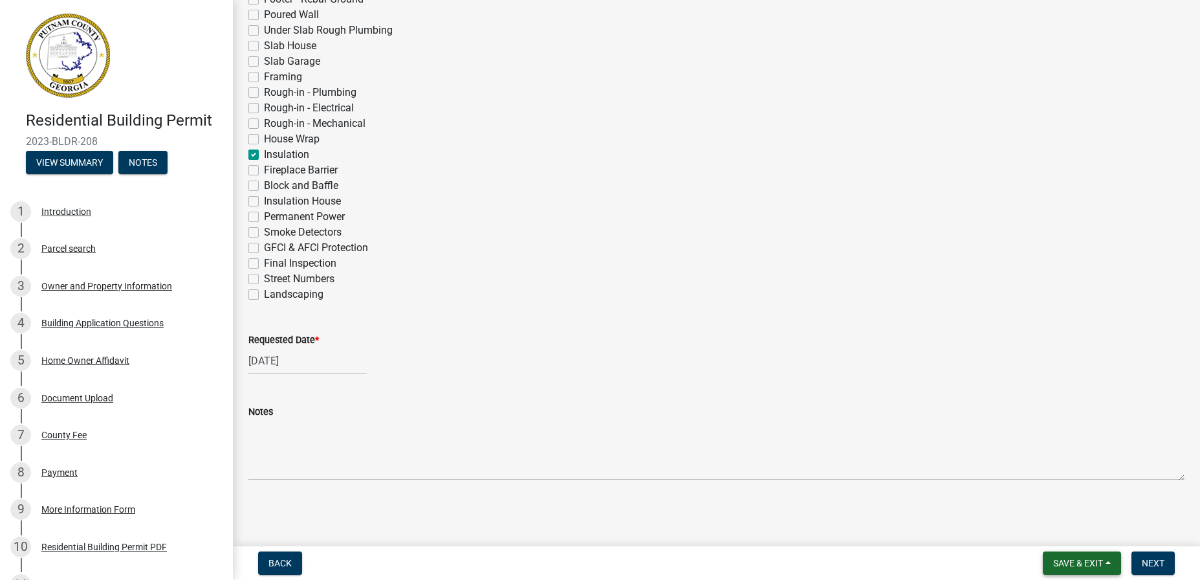
click at [1095, 561] on span "Save & Exit" at bounding box center [1078, 563] width 50 height 10
click at [1069, 530] on button "Save & Exit" at bounding box center [1070, 529] width 104 height 31
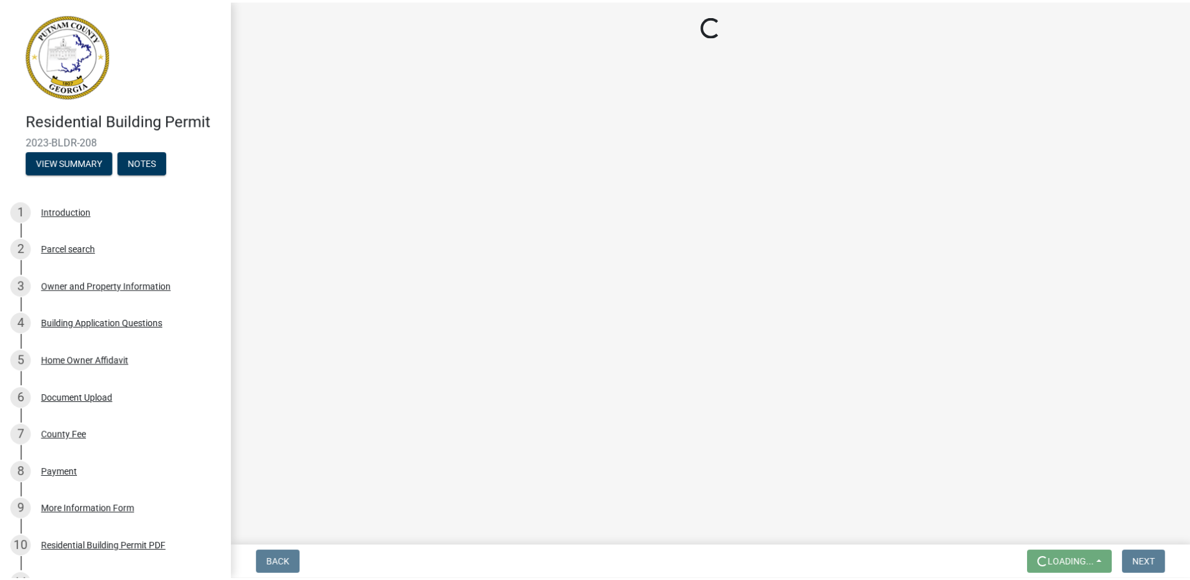
scroll to position [0, 0]
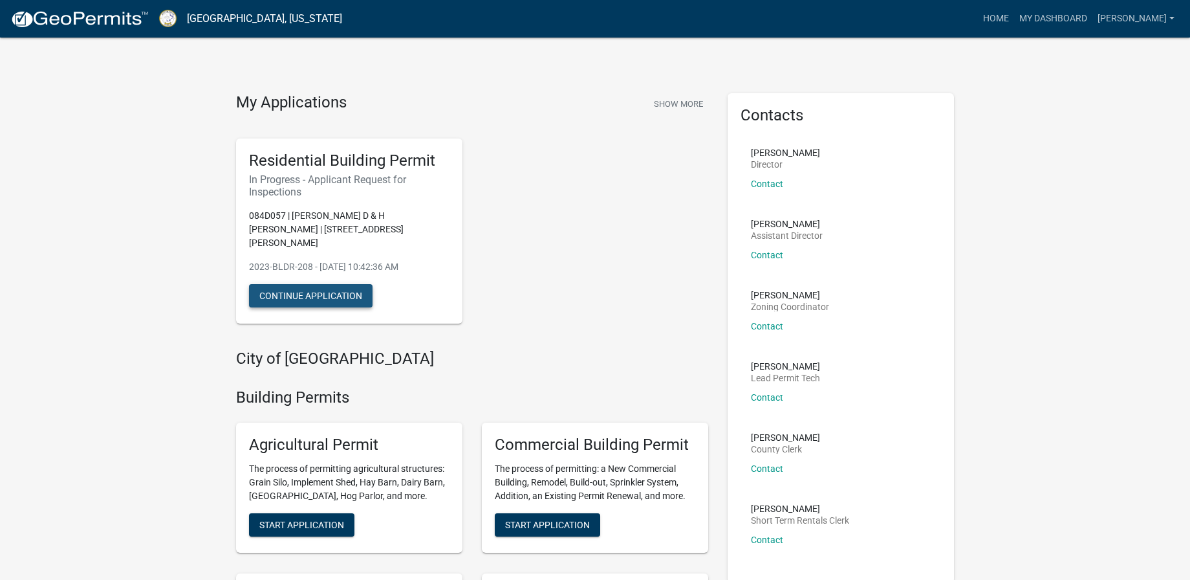
click at [329, 284] on button "Continue Application" at bounding box center [311, 295] width 124 height 23
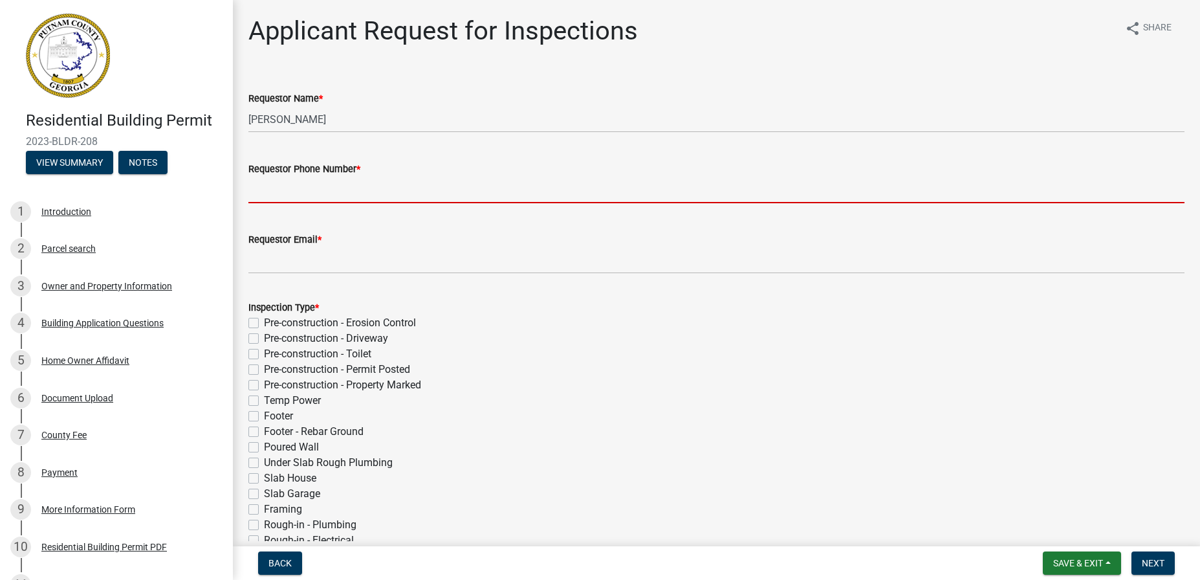
click at [274, 197] on input "Requestor Phone Number *" at bounding box center [716, 190] width 936 height 27
click at [307, 194] on input "Requestor Phone Number *" at bounding box center [716, 190] width 936 height 27
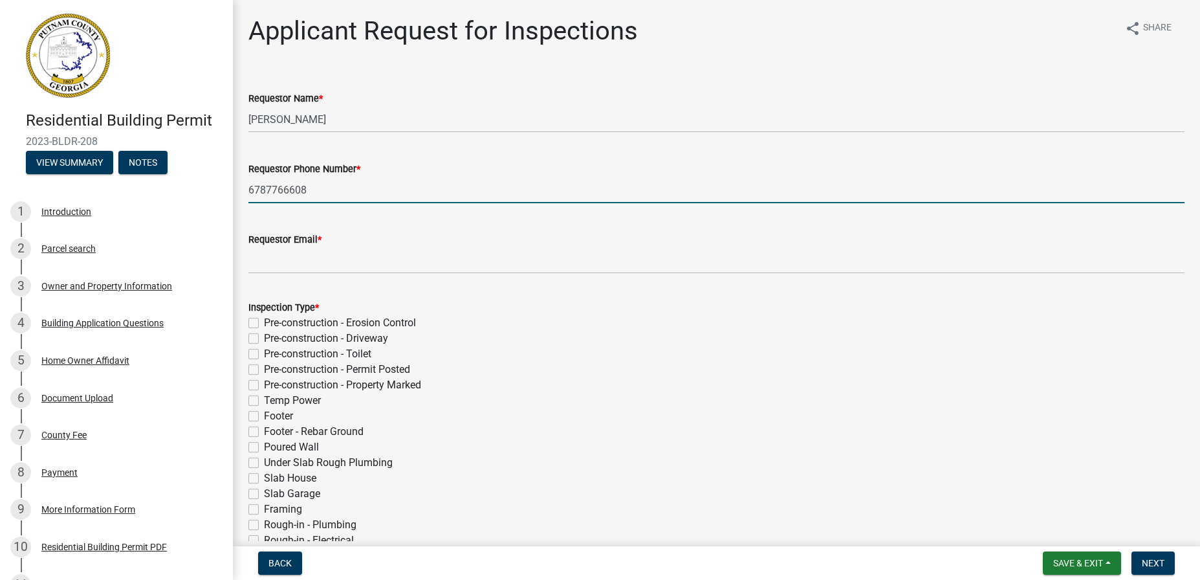
type input "6787766608"
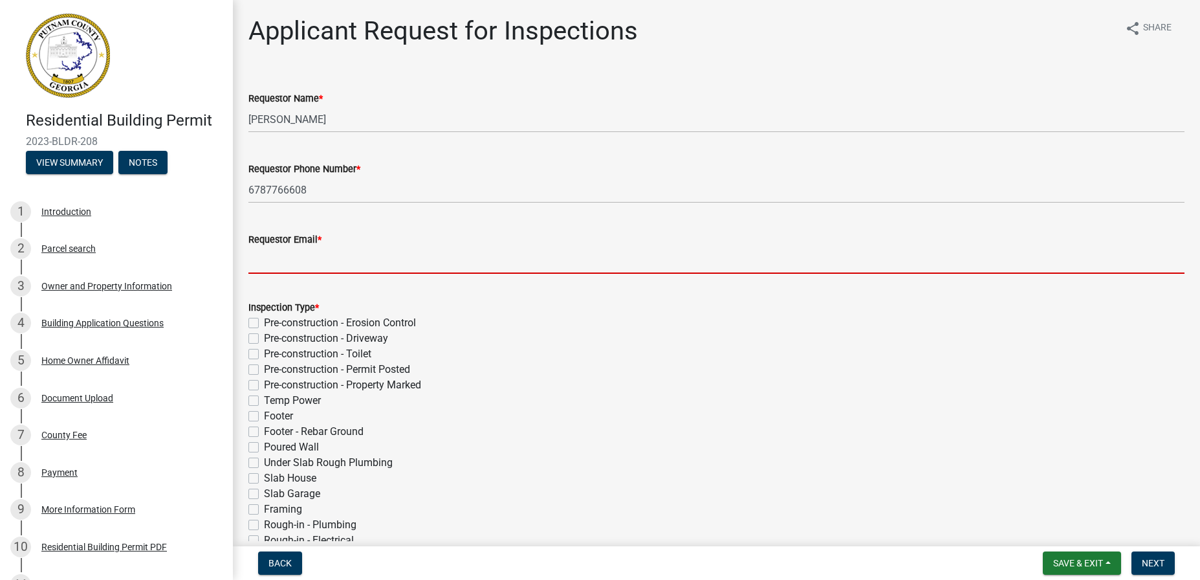
click at [287, 265] on input "Requestor Email *" at bounding box center [716, 260] width 936 height 27
type input "XSINC2@AOL.COM"
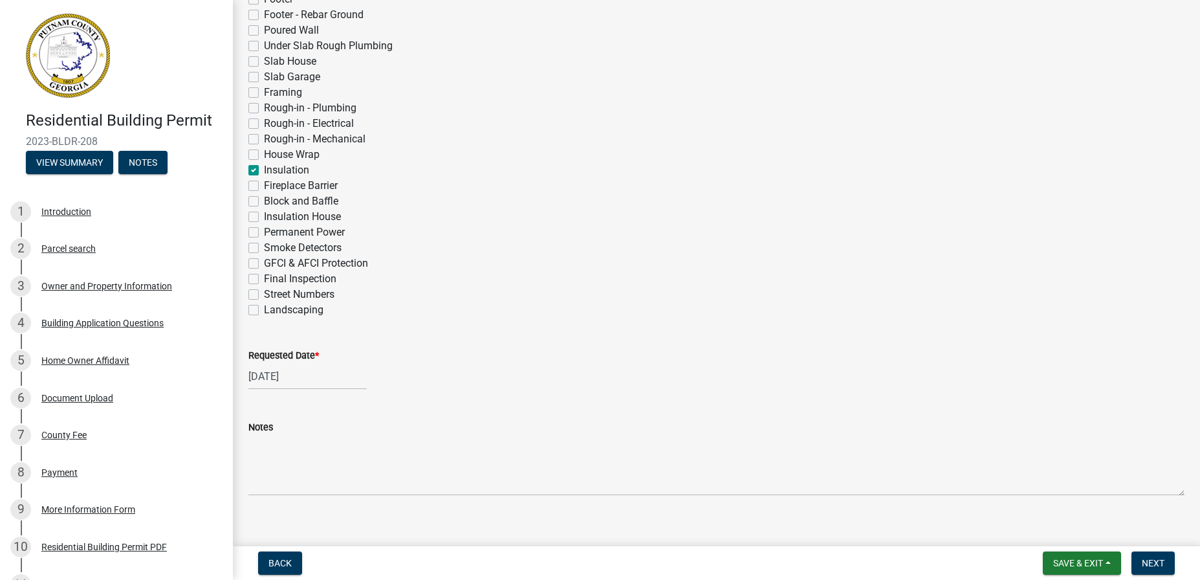
scroll to position [432, 0]
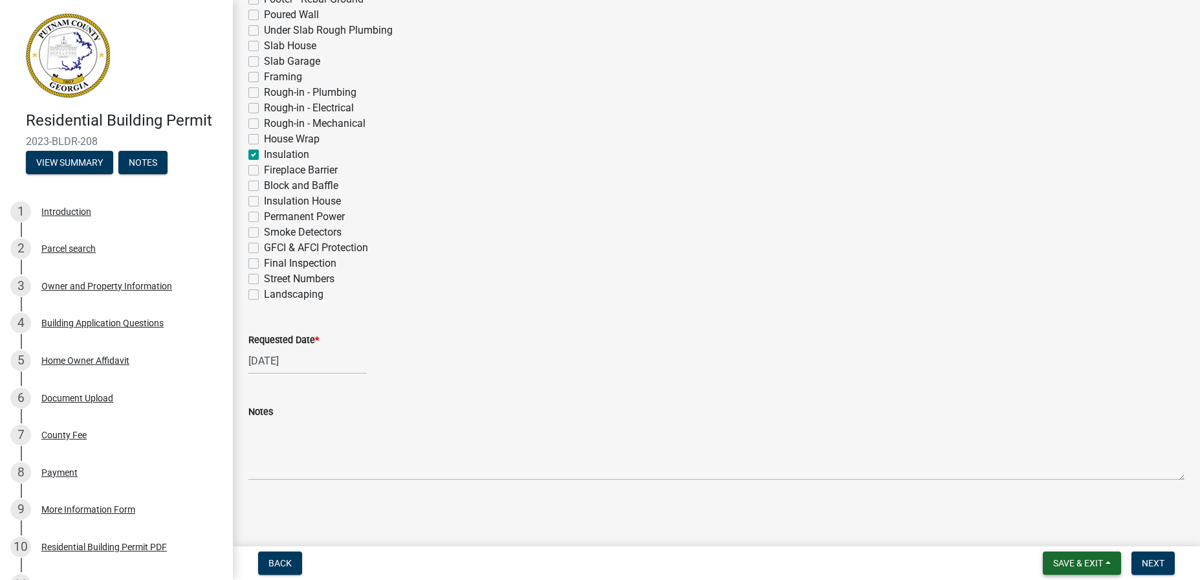
click at [1069, 560] on span "Save & Exit" at bounding box center [1078, 563] width 50 height 10
click at [1062, 527] on button "Save & Exit" at bounding box center [1070, 529] width 104 height 31
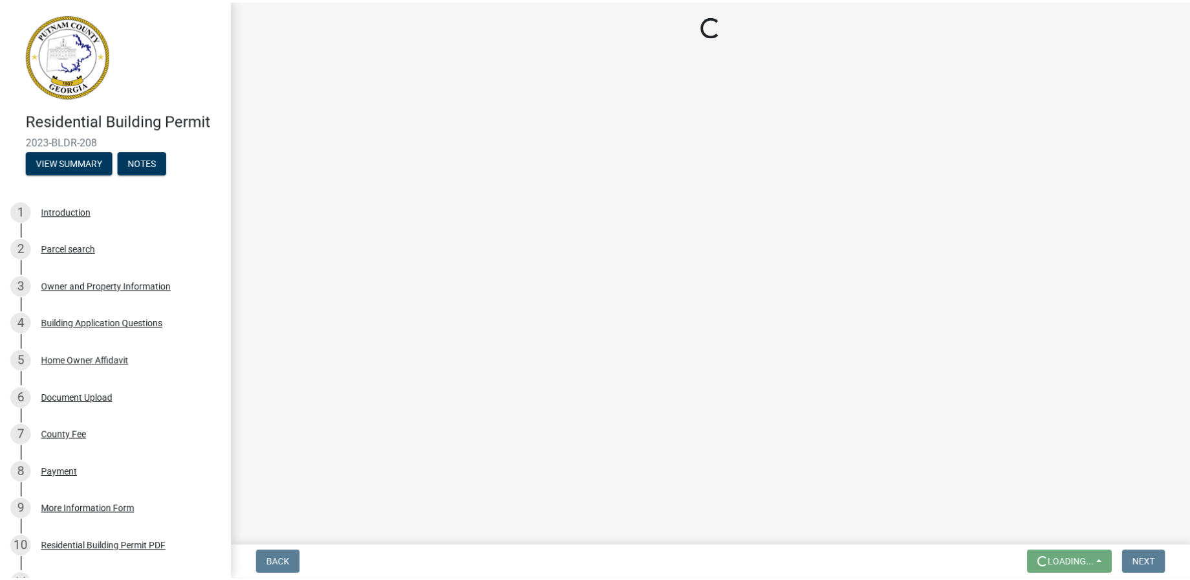
scroll to position [0, 0]
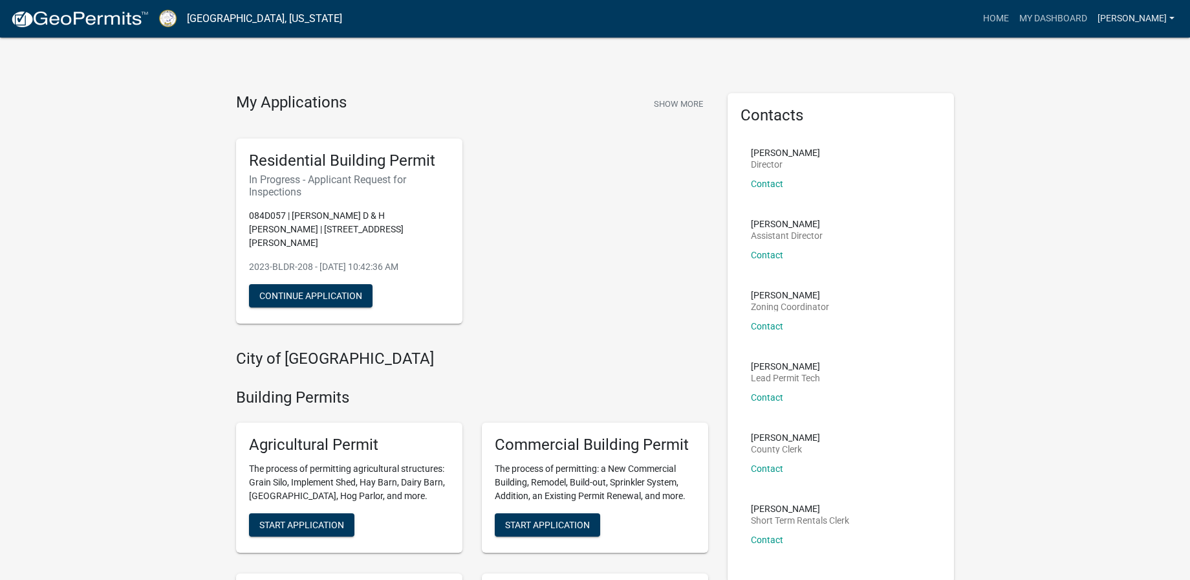
click at [1164, 14] on link "Hogle" at bounding box center [1136, 18] width 87 height 25
click at [1111, 95] on link "Logout" at bounding box center [1129, 95] width 104 height 31
